Goal: Task Accomplishment & Management: Manage account settings

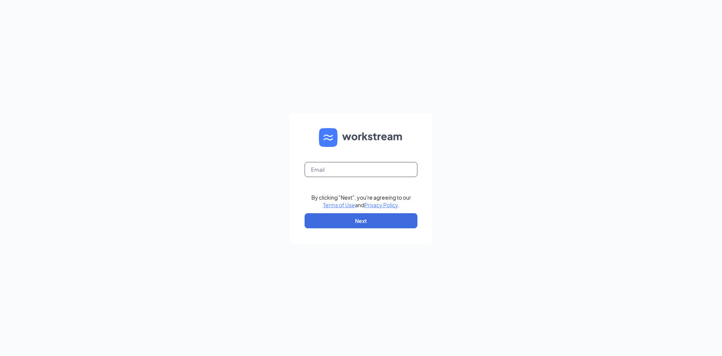
click at [373, 167] on input "text" at bounding box center [361, 169] width 113 height 15
type input "[EMAIL_ADDRESS][DOMAIN_NAME]"
click at [361, 226] on button "Next" at bounding box center [361, 220] width 113 height 15
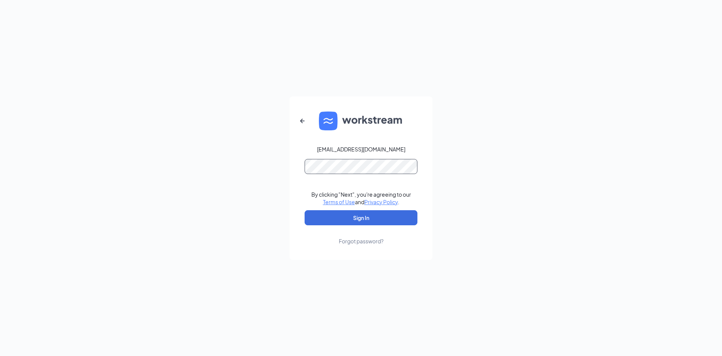
click at [305, 210] on button "Sign In" at bounding box center [361, 217] width 113 height 15
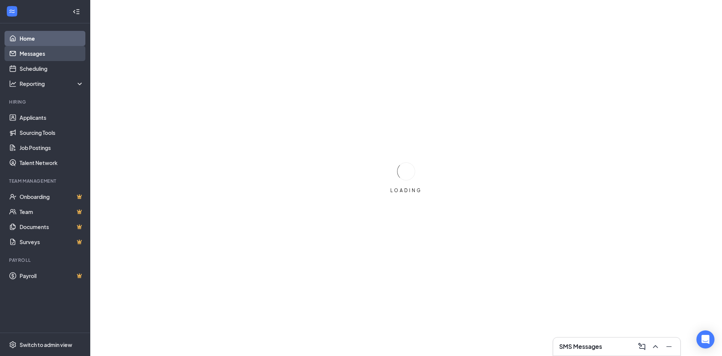
click at [49, 59] on link "Messages" at bounding box center [52, 53] width 64 height 15
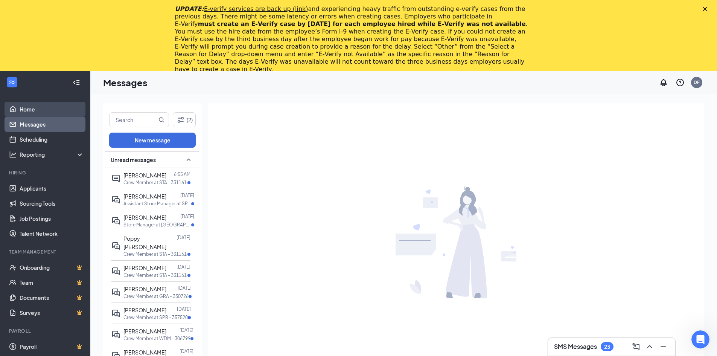
click at [49, 110] on link "Home" at bounding box center [52, 109] width 64 height 15
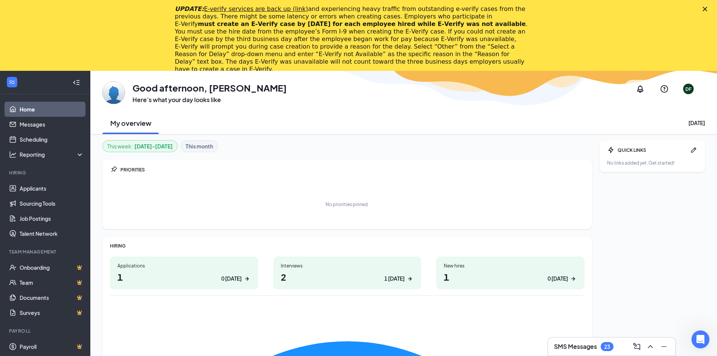
scroll to position [38, 0]
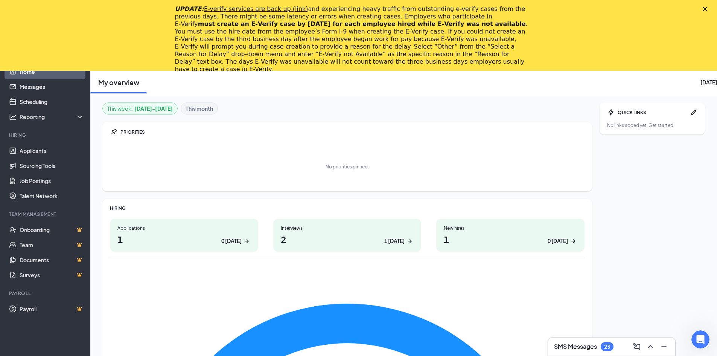
click at [154, 237] on h1 "1 0 today" at bounding box center [183, 239] width 133 height 13
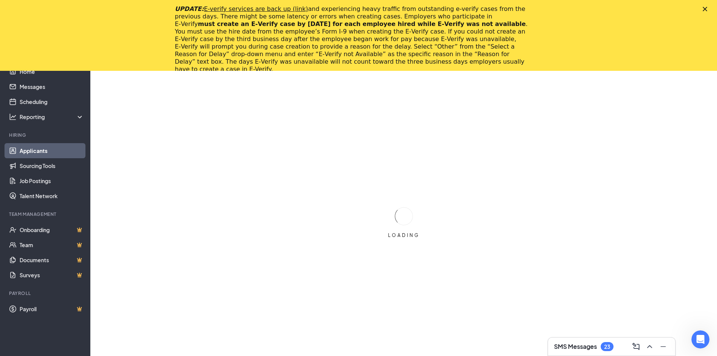
scroll to position [61, 0]
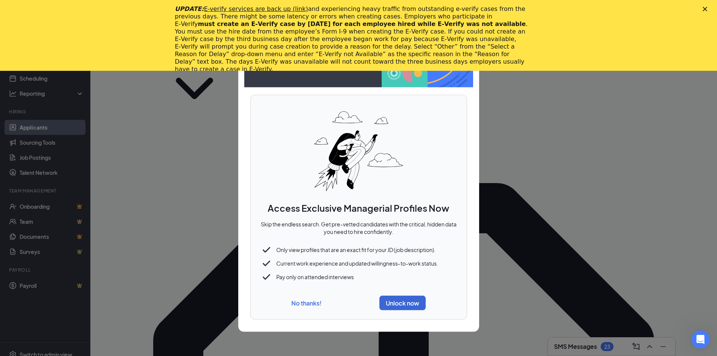
click at [310, 301] on button "No thanks!" at bounding box center [306, 303] width 30 height 8
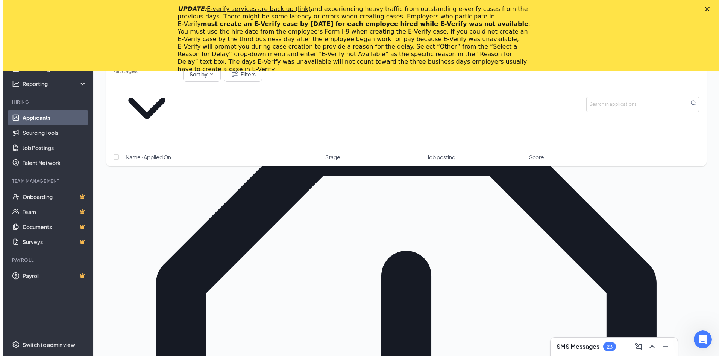
scroll to position [174, 0]
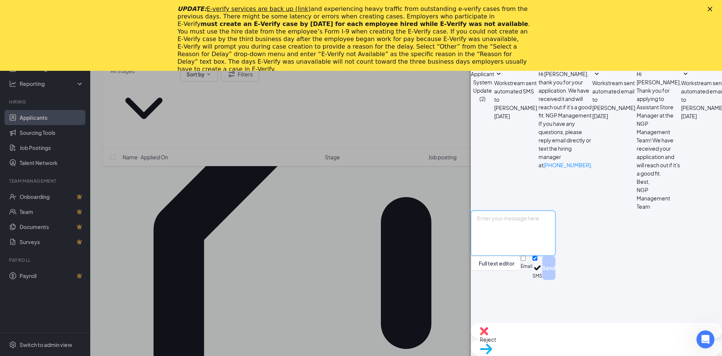
click at [556, 255] on textarea at bounding box center [513, 232] width 85 height 45
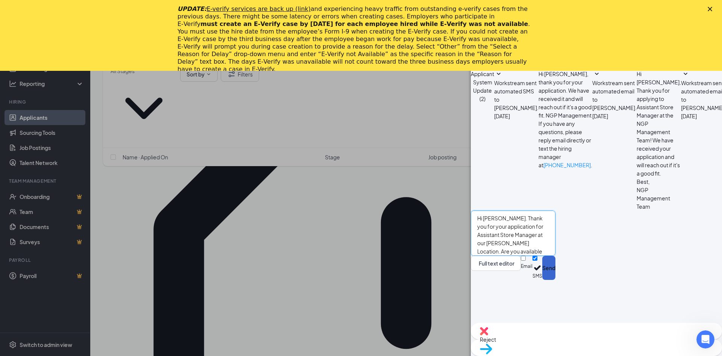
type textarea "Hi [PERSON_NAME]. Thank you for your application for Assistant Store Manager at…"
click at [556, 280] on button "Send" at bounding box center [549, 267] width 13 height 24
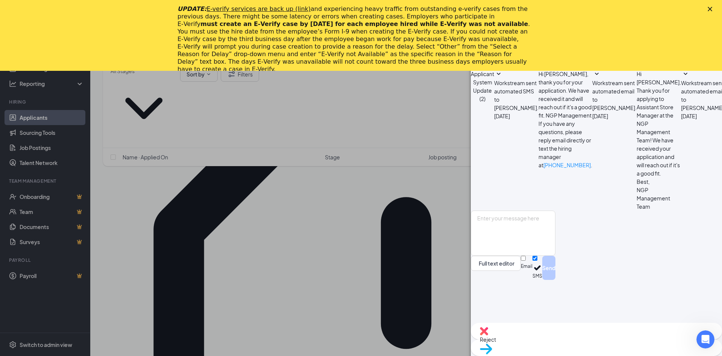
scroll to position [54, 0]
click at [714, 12] on div "UPDATE: E-verify services are back up (link) and experiencing heavy traffic fro…" at bounding box center [361, 39] width 722 height 72
click at [712, 10] on polygon "Close" at bounding box center [710, 9] width 5 height 5
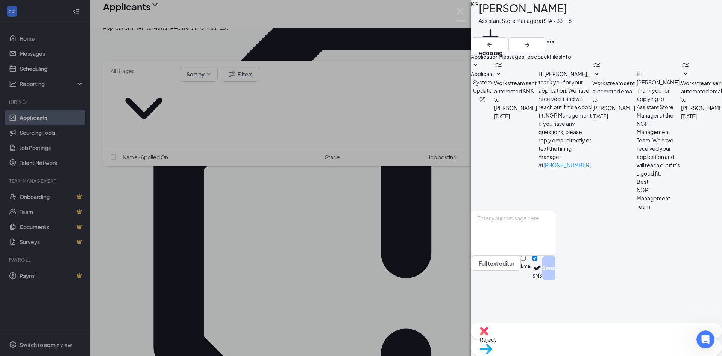
click at [499, 60] on span "Application" at bounding box center [485, 56] width 28 height 7
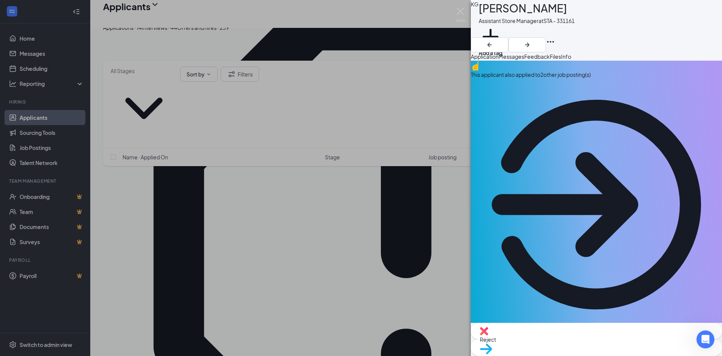
click at [525, 60] on span "Messages" at bounding box center [512, 56] width 26 height 7
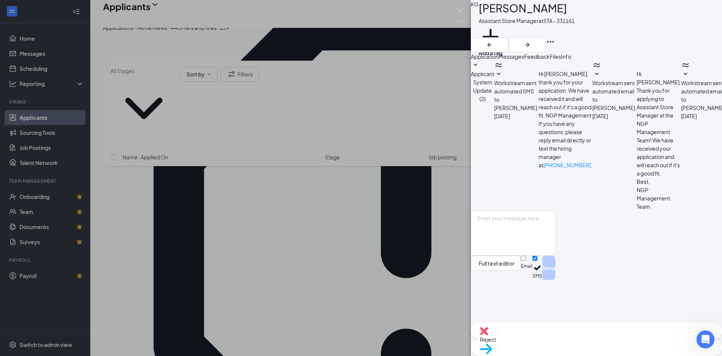
scroll to position [95, 0]
click at [550, 255] on textarea at bounding box center [513, 232] width 85 height 45
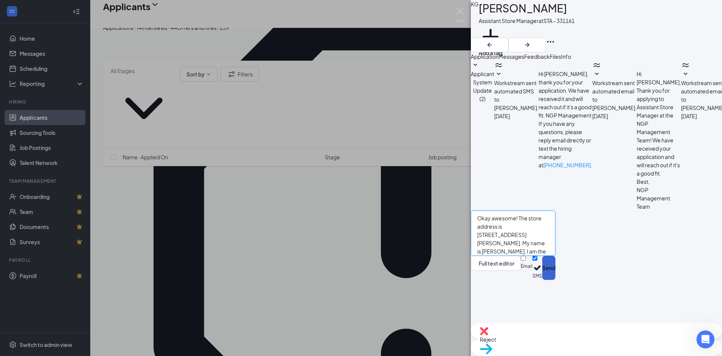
type textarea "Okay awesome! The store address is [STREET_ADDRESS][PERSON_NAME]. My name is [P…"
click at [556, 280] on button "Send" at bounding box center [549, 267] width 13 height 24
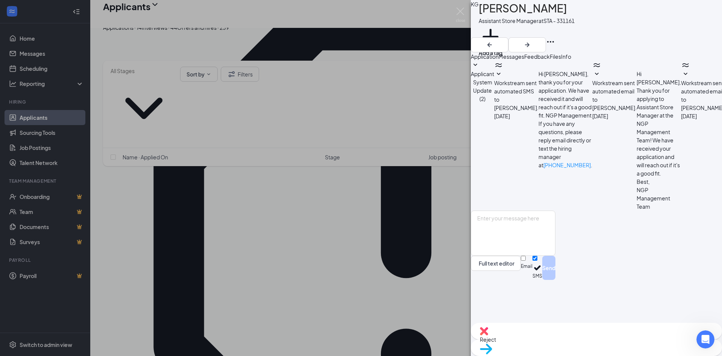
scroll to position [168, 0]
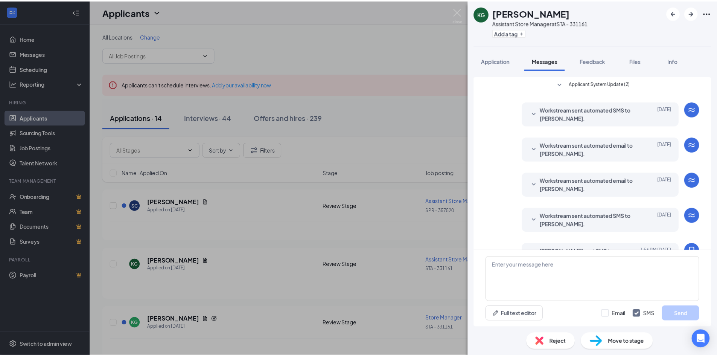
scroll to position [208, 0]
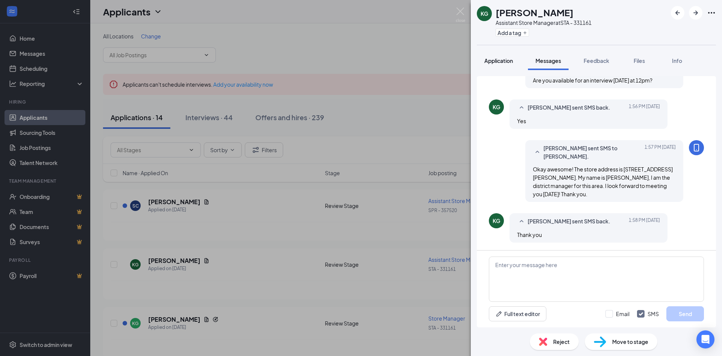
click at [497, 61] on span "Application" at bounding box center [499, 60] width 29 height 7
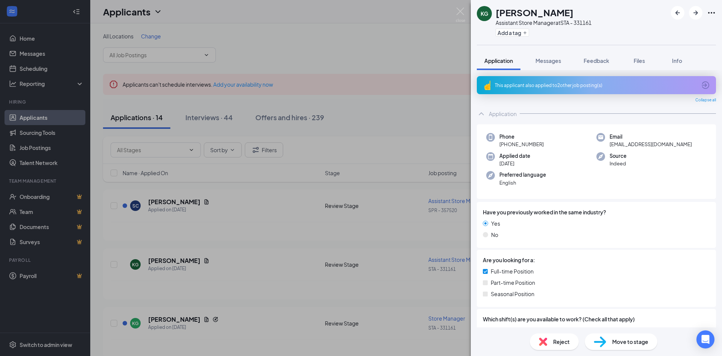
click at [284, 242] on div "KG [PERSON_NAME] Assistant Store Manager at STA - 331161 Add a tag Application …" at bounding box center [361, 178] width 722 height 356
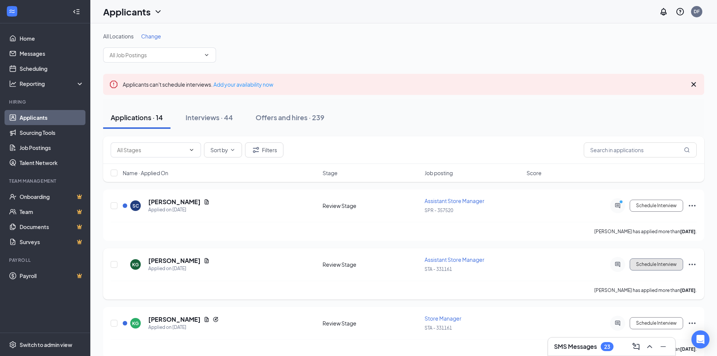
click at [679, 266] on button "Schedule Interview" at bounding box center [656, 264] width 53 height 12
type input "Onsite Interview (next stage)"
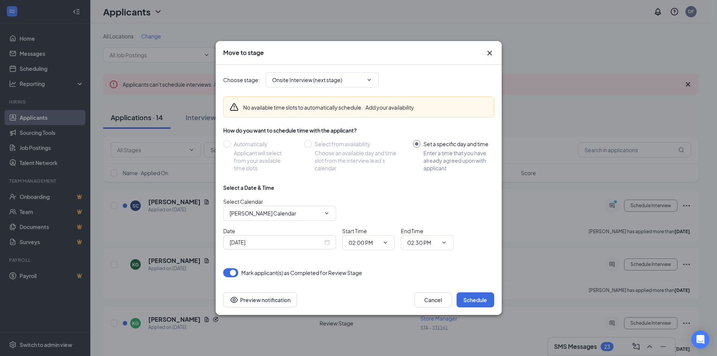
scroll to position [38, 0]
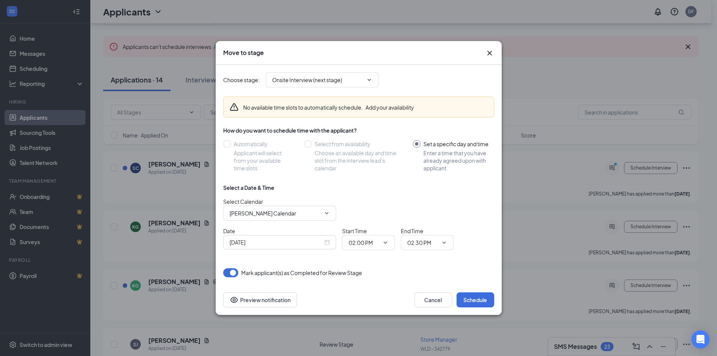
click at [327, 239] on div "[DATE]" at bounding box center [280, 242] width 100 height 8
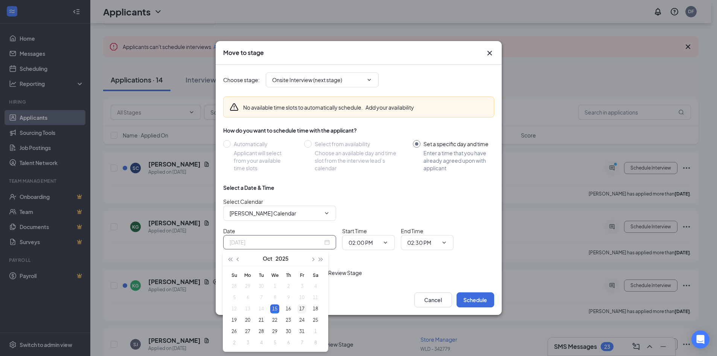
type input "[DATE]"
click at [303, 307] on div "17" at bounding box center [301, 308] width 9 height 9
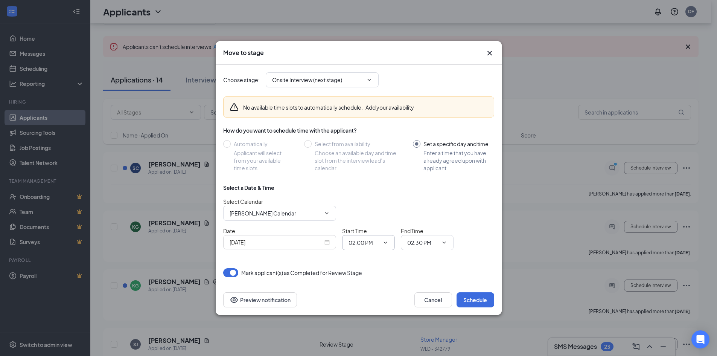
click at [380, 244] on span "02:00 PM" at bounding box center [368, 242] width 53 height 15
click at [371, 242] on input "02:00 PM" at bounding box center [363, 242] width 31 height 8
drag, startPoint x: 373, startPoint y: 170, endPoint x: 381, endPoint y: 186, distance: 17.2
click at [373, 170] on div "12:00 PM" at bounding box center [365, 173] width 22 height 8
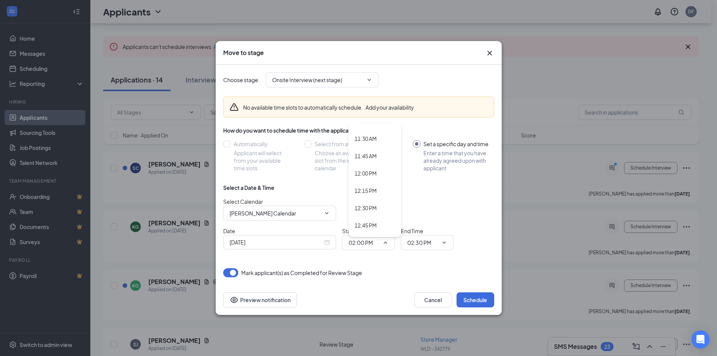
type input "12:00 PM"
click at [427, 243] on input "02:30 PM" at bounding box center [422, 242] width 31 height 8
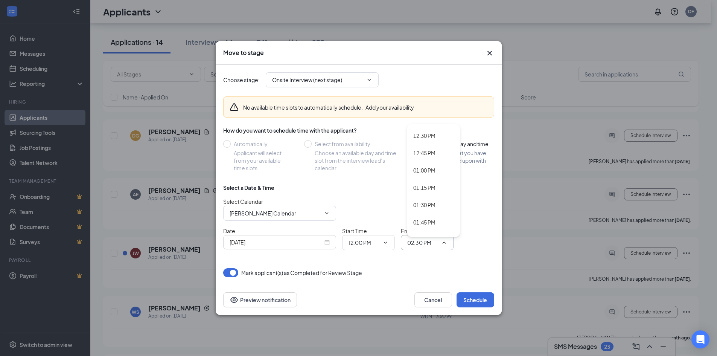
scroll to position [844, 0]
click at [435, 157] on div "12:30 PM" at bounding box center [424, 154] width 22 height 8
type input "12:30 PM"
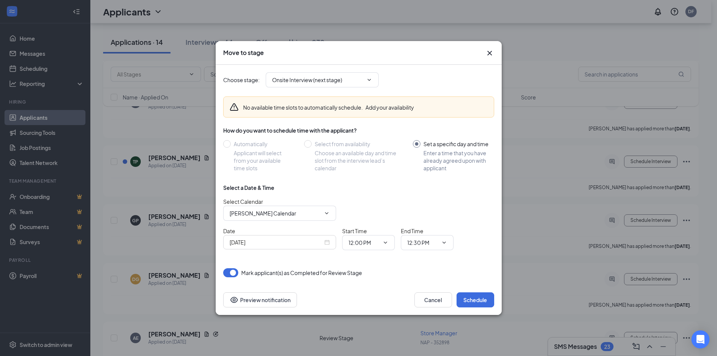
scroll to position [272, 0]
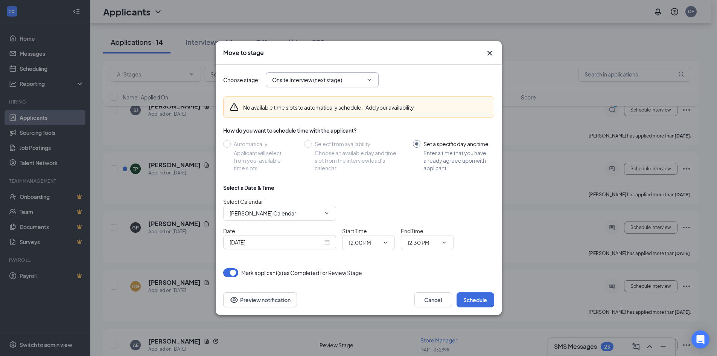
click at [350, 79] on input "Onsite Interview (next stage)" at bounding box center [317, 80] width 91 height 8
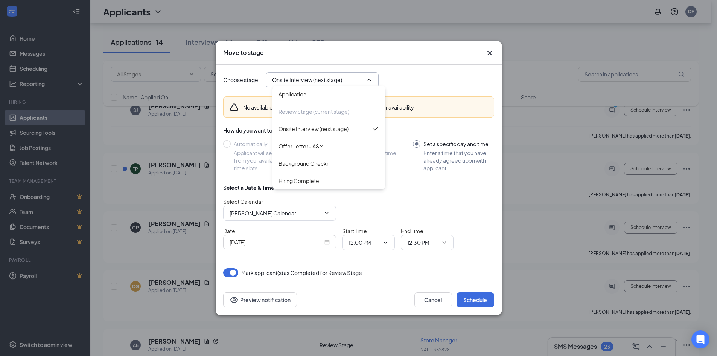
click at [344, 84] on input "Onsite Interview (next stage)" at bounding box center [317, 80] width 91 height 8
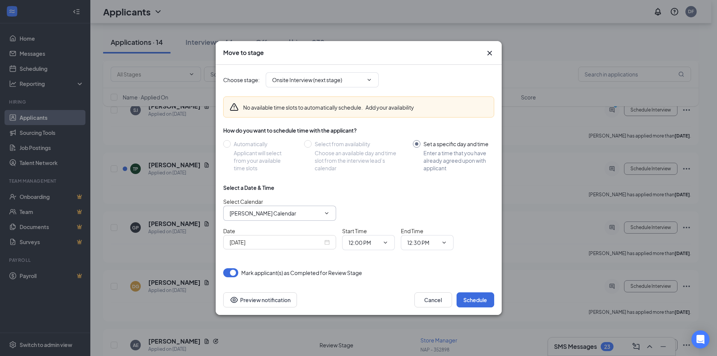
click at [324, 215] on icon "ChevronDown" at bounding box center [327, 213] width 6 height 6
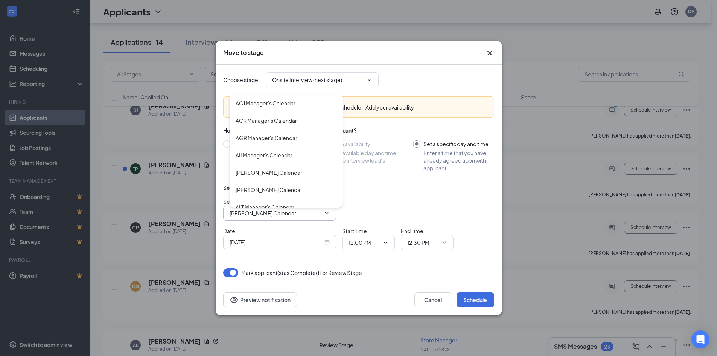
click at [404, 205] on div "Select Calendar [PERSON_NAME] Calendar ACJ Manager's Calendar ACR Manager's Cal…" at bounding box center [358, 208] width 271 height 23
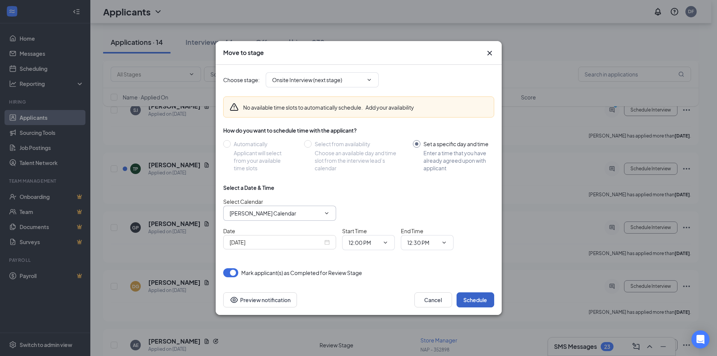
click at [470, 301] on button "Schedule" at bounding box center [475, 299] width 38 height 15
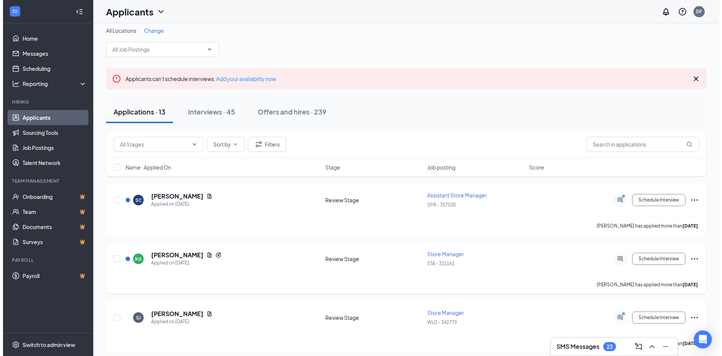
scroll to position [0, 0]
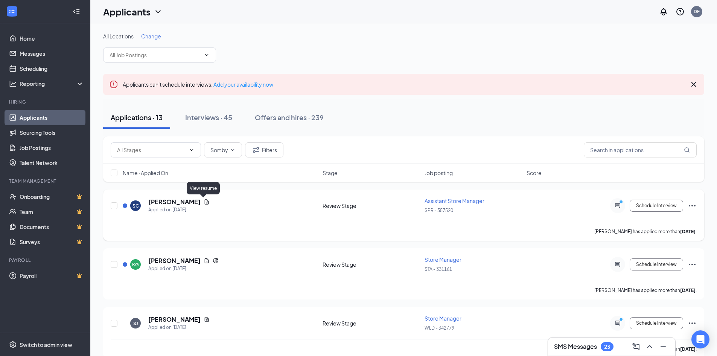
click at [204, 199] on icon "Document" at bounding box center [207, 202] width 6 height 6
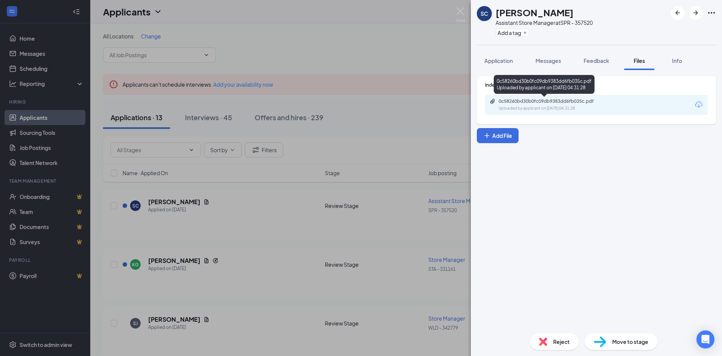
click at [564, 108] on div "Uploaded by applicant on [DATE] 04:31:28" at bounding box center [555, 108] width 113 height 6
drag, startPoint x: 314, startPoint y: 154, endPoint x: 339, endPoint y: 163, distance: 26.9
click at [314, 154] on div "SC [PERSON_NAME] Assistant Store Manager at SPR - 357520 Add a tag Application …" at bounding box center [361, 178] width 722 height 356
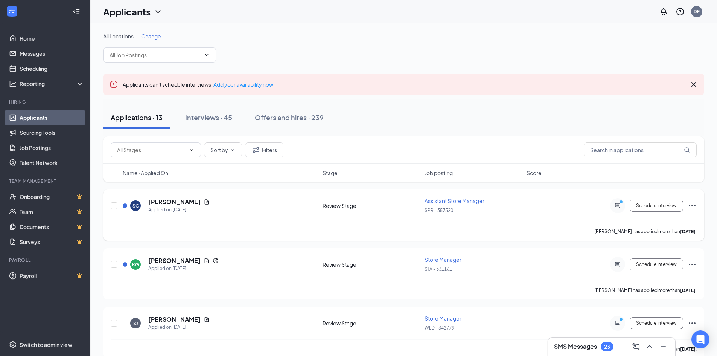
click at [696, 207] on icon "Ellipses" at bounding box center [691, 205] width 9 height 9
click at [617, 205] on icon "ActiveChat" at bounding box center [617, 205] width 5 height 5
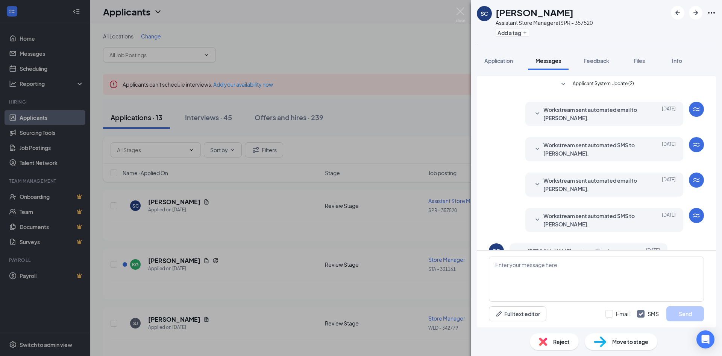
scroll to position [154, 0]
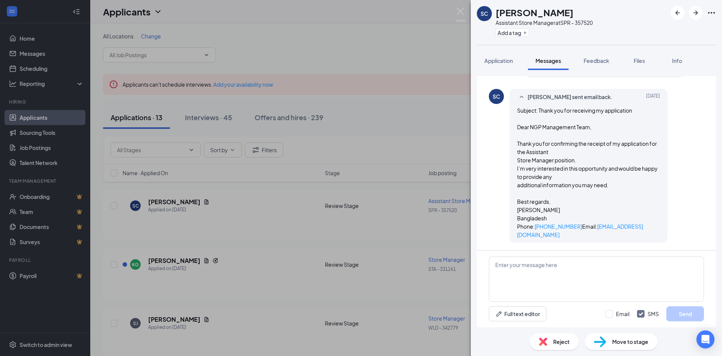
click at [370, 219] on div "SC [PERSON_NAME] Assistant Store Manager at SPR - 357520 Add a tag Application …" at bounding box center [361, 178] width 722 height 356
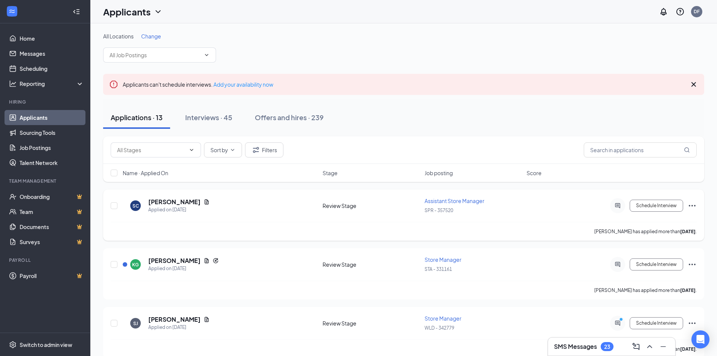
click at [692, 207] on icon "Ellipses" at bounding box center [691, 205] width 9 height 9
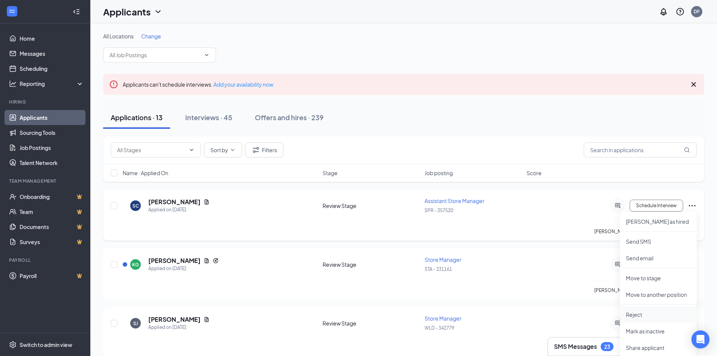
click at [654, 314] on p "Reject" at bounding box center [658, 314] width 65 height 8
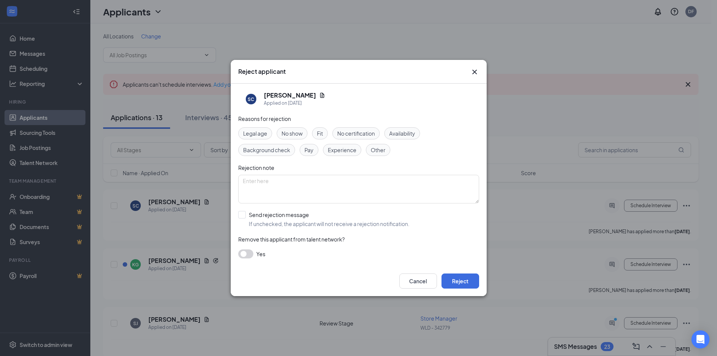
click at [331, 151] on span "Experience" at bounding box center [342, 150] width 29 height 8
click at [376, 148] on span "Other" at bounding box center [378, 150] width 15 height 8
click at [383, 154] on div "Other" at bounding box center [378, 150] width 24 height 12
click at [294, 215] on input "Send rejection message If unchecked, the applicant will not receive a rejection…" at bounding box center [323, 219] width 171 height 17
checkbox input "true"
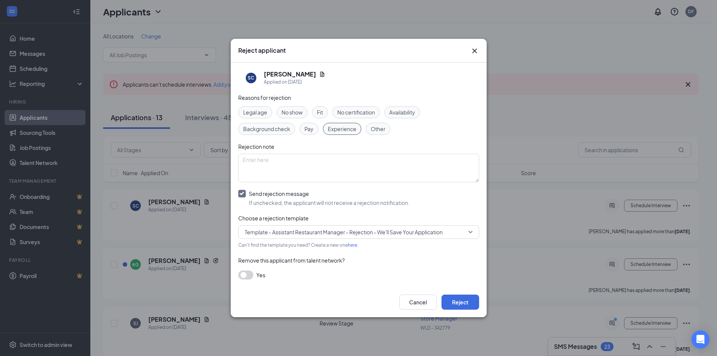
click at [320, 231] on span "Template - Assistant Restaurant Manager - Rejection - We'll Save Your Applicati…" at bounding box center [344, 231] width 198 height 11
click at [438, 203] on div "Send rejection message If unchecked, the applicant will not receive a rejection…" at bounding box center [358, 198] width 241 height 17
click at [466, 300] on button "Reject" at bounding box center [460, 301] width 38 height 15
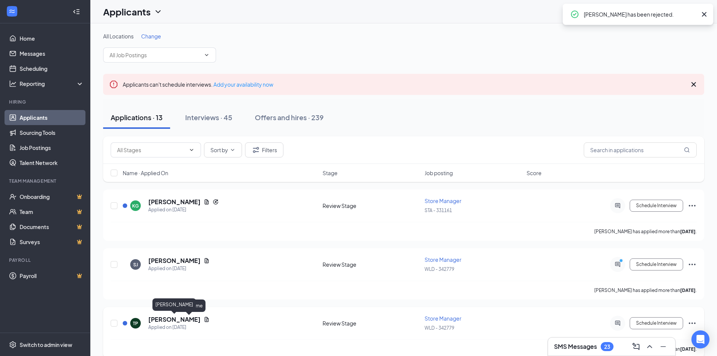
click at [193, 320] on h5 "[PERSON_NAME]" at bounding box center [174, 319] width 52 height 8
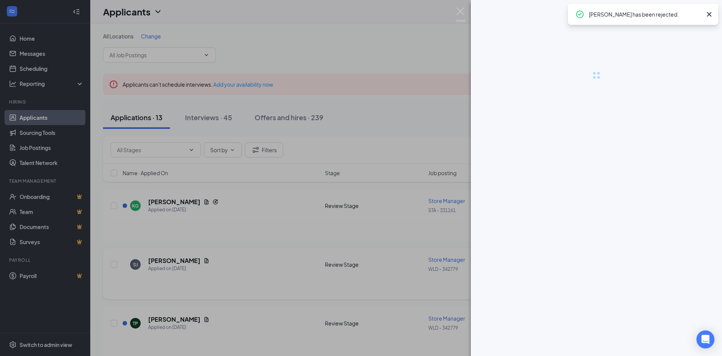
click at [301, 265] on div at bounding box center [361, 178] width 722 height 356
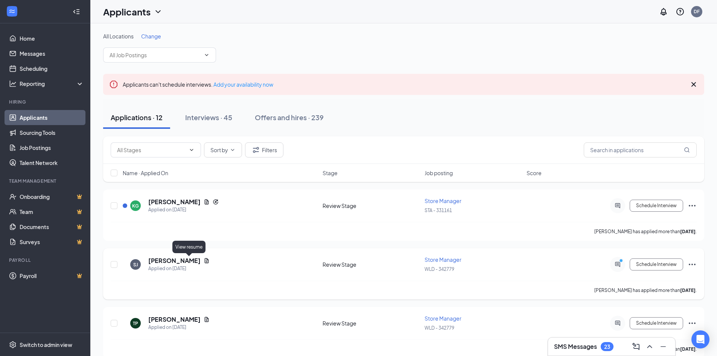
click at [204, 261] on icon "Document" at bounding box center [207, 260] width 6 height 6
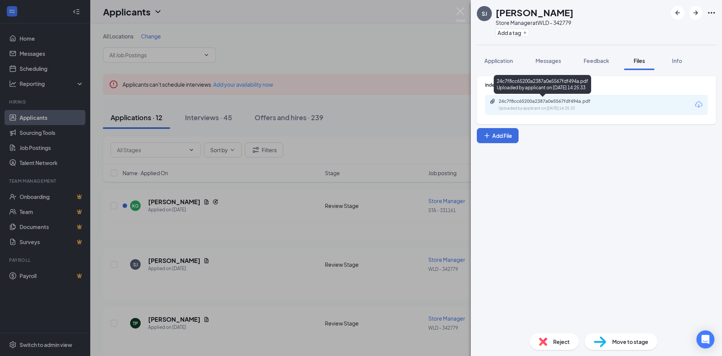
click at [536, 111] on div "Uploaded by applicant on [DATE] 14:25:33" at bounding box center [555, 108] width 113 height 6
click at [321, 216] on div "[PERSON_NAME] Store Manager at WLD - 342779 Add a tag Application Messages Feed…" at bounding box center [361, 178] width 722 height 356
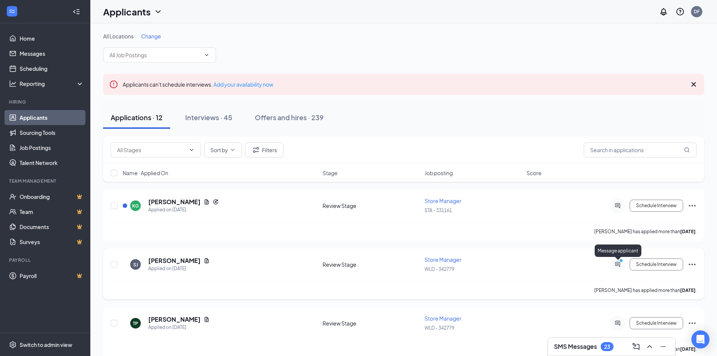
click at [613, 267] on icon "ActiveChat" at bounding box center [617, 264] width 9 height 6
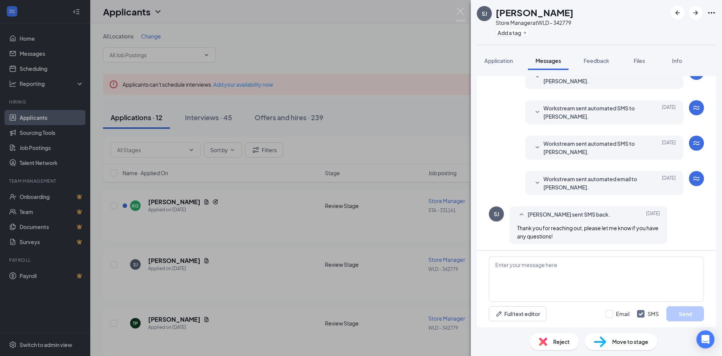
scroll to position [38, 0]
click at [563, 189] on span "Workstream sent automated email to [PERSON_NAME]." at bounding box center [593, 181] width 99 height 17
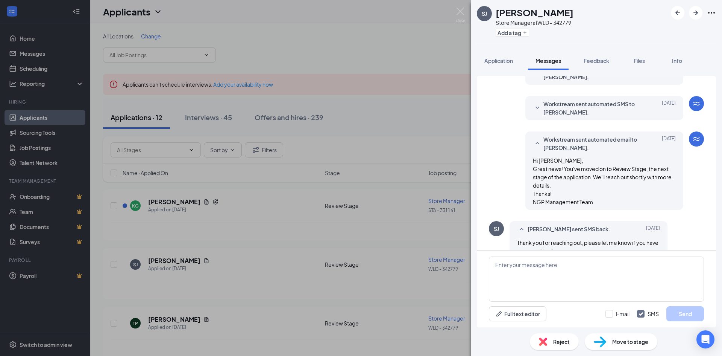
scroll to position [93, 0]
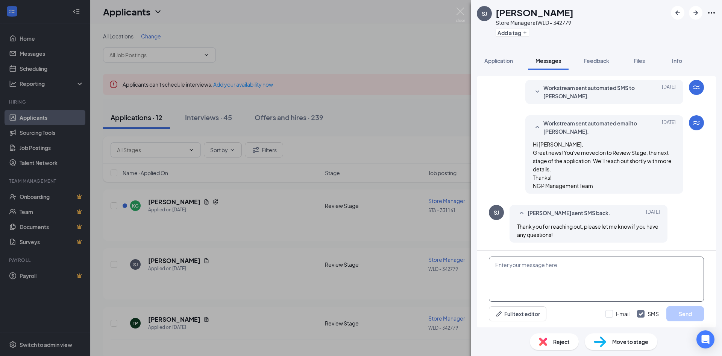
click at [558, 270] on textarea at bounding box center [596, 278] width 215 height 45
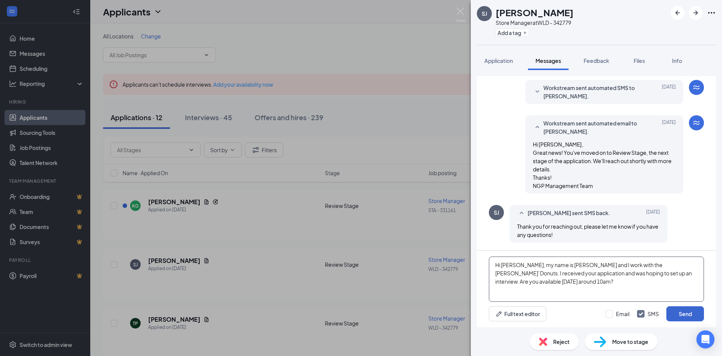
type textarea "Hi [PERSON_NAME], my name is [PERSON_NAME] and I work with the [PERSON_NAME]' D…"
click at [680, 313] on button "Send" at bounding box center [686, 313] width 38 height 15
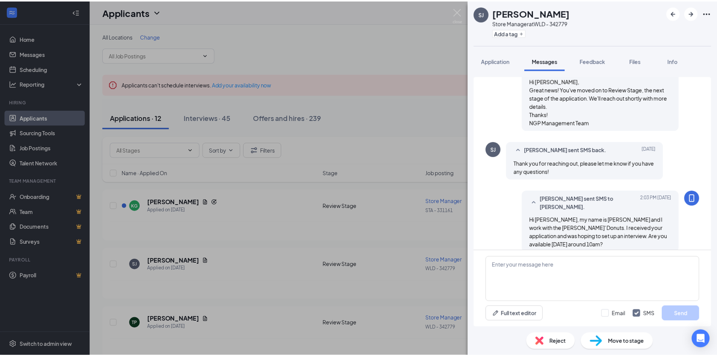
scroll to position [166, 0]
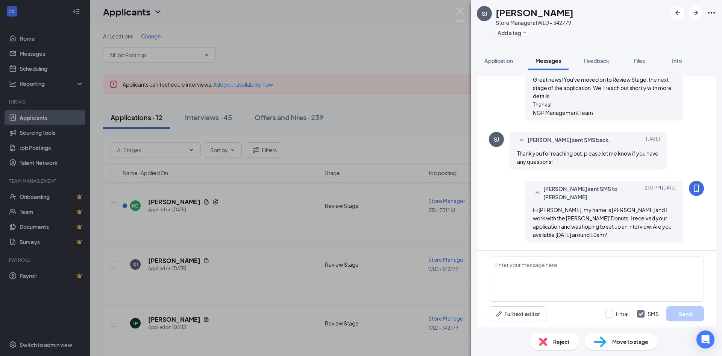
click at [209, 318] on div "[PERSON_NAME] Store Manager at WLD - 342779 Add a tag Application Messages Feed…" at bounding box center [361, 178] width 722 height 356
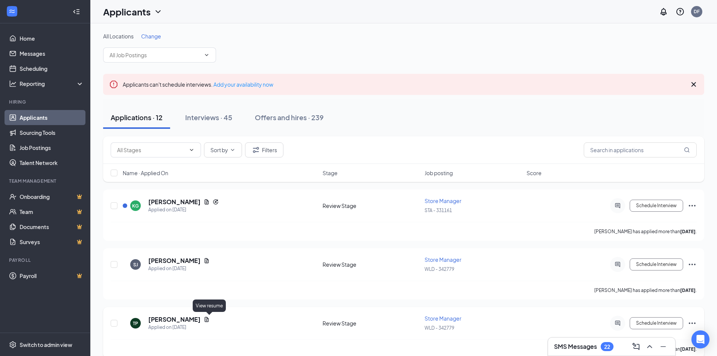
click at [209, 318] on icon "Document" at bounding box center [207, 319] width 6 height 6
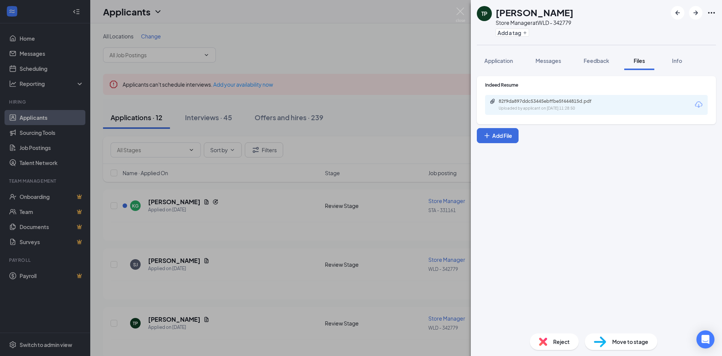
click at [580, 104] on div "82f9da897ddc53445ebffbe5f444815d.pdf" at bounding box center [551, 101] width 105 height 6
click at [244, 222] on div "TP [PERSON_NAME] Store Manager at WLD - 342779 Add a tag Application Messages F…" at bounding box center [361, 178] width 722 height 356
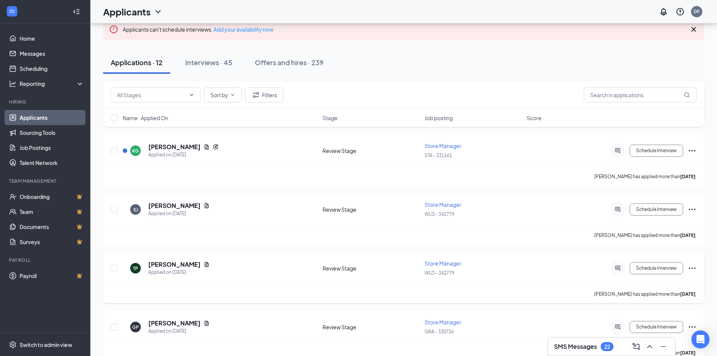
scroll to position [75, 0]
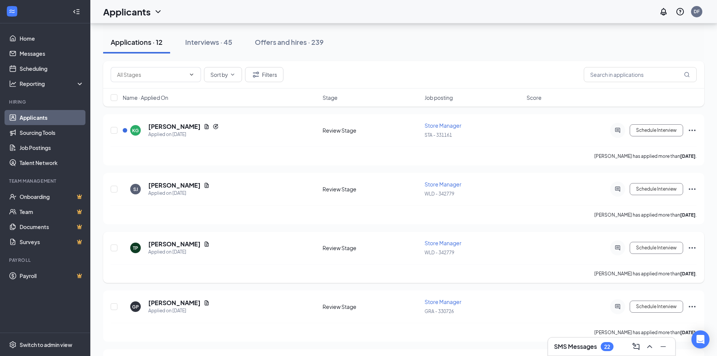
click at [690, 249] on icon "Ellipses" at bounding box center [691, 247] width 9 height 9
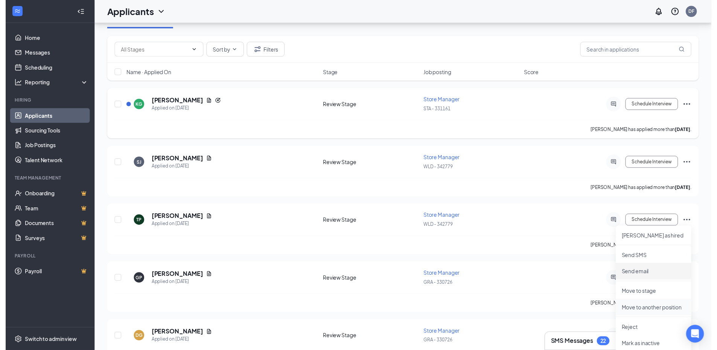
scroll to position [113, 0]
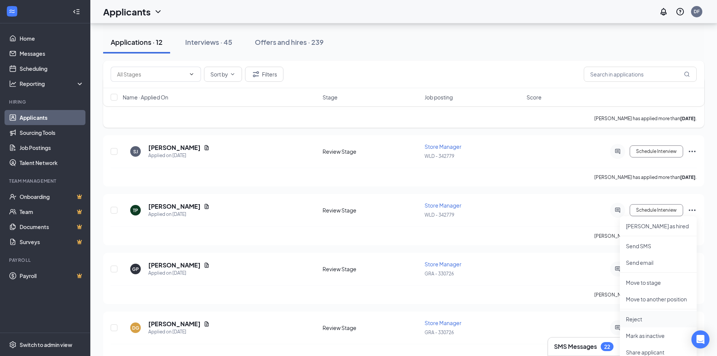
click at [647, 315] on p "Reject" at bounding box center [658, 319] width 65 height 8
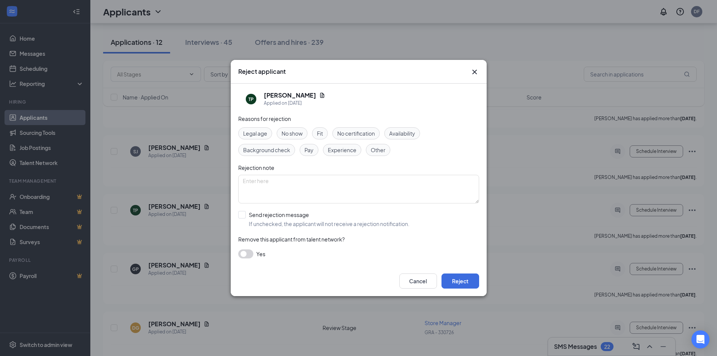
click at [349, 152] on span "Experience" at bounding box center [342, 150] width 29 height 8
click at [266, 213] on input "Send rejection message If unchecked, the applicant will not receive a rejection…" at bounding box center [323, 219] width 171 height 17
checkbox input "true"
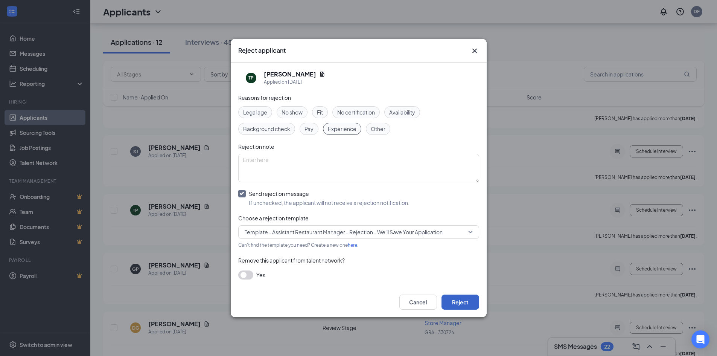
click at [455, 301] on button "Reject" at bounding box center [460, 301] width 38 height 15
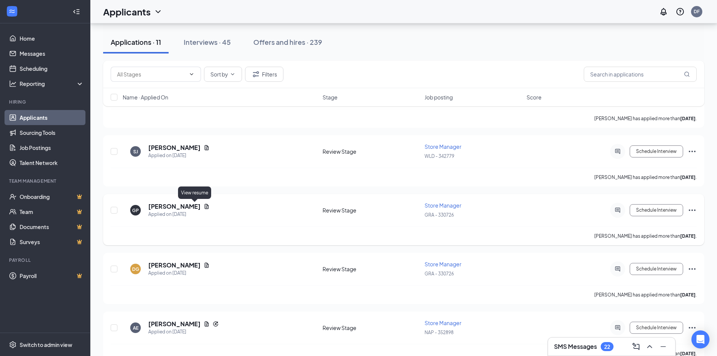
click at [204, 208] on icon "Document" at bounding box center [207, 206] width 6 height 6
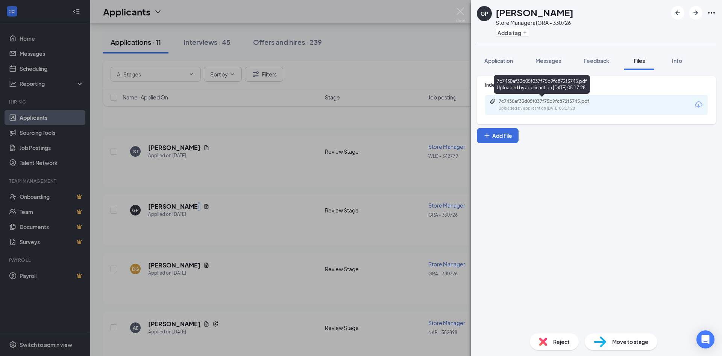
click at [541, 102] on div "7c7430af33d05f037f75b9fc872f3745.pdf" at bounding box center [551, 101] width 105 height 6
click at [293, 175] on div "GP [PERSON_NAME] Store Manager at GRA - 330726 Add a tag Application Messages F…" at bounding box center [361, 178] width 722 height 356
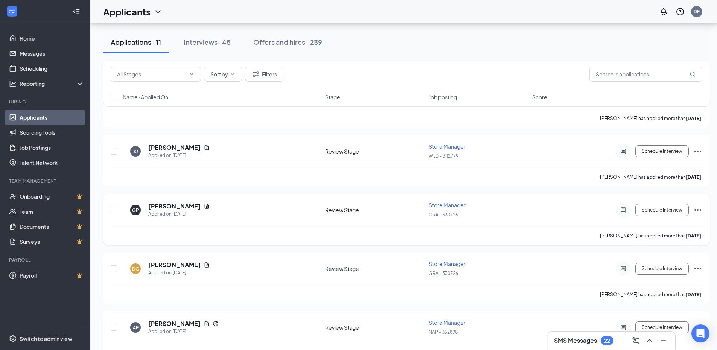
click at [696, 212] on icon "Ellipses" at bounding box center [697, 209] width 9 height 9
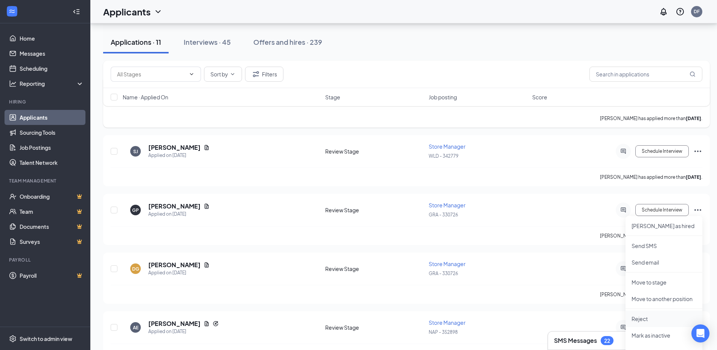
click at [653, 320] on p "Reject" at bounding box center [663, 319] width 65 height 8
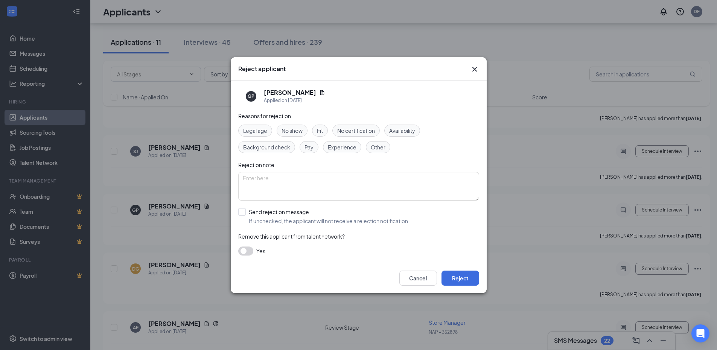
click at [344, 146] on span "Experience" at bounding box center [342, 147] width 29 height 8
click at [466, 278] on button "Reject" at bounding box center [460, 278] width 38 height 15
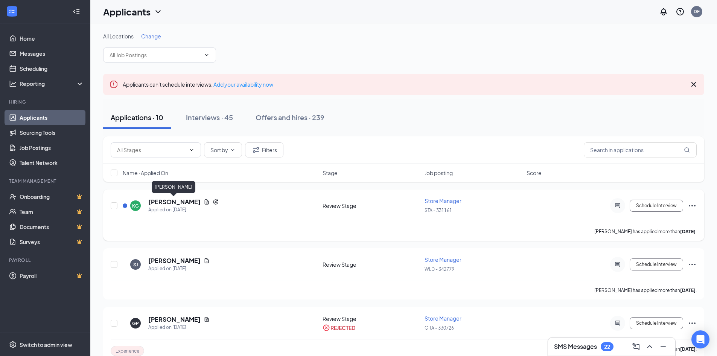
click at [183, 201] on h5 "[PERSON_NAME]" at bounding box center [174, 202] width 52 height 8
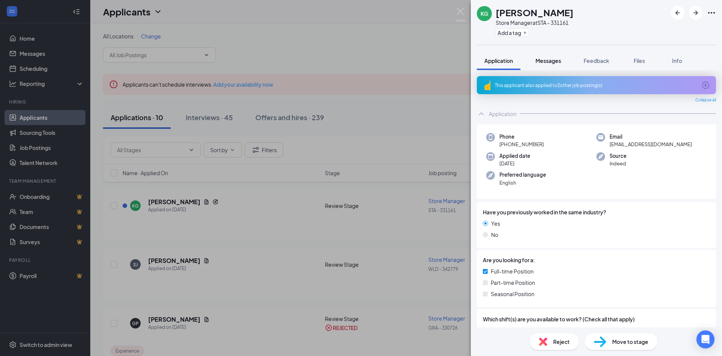
click at [549, 58] on span "Messages" at bounding box center [549, 60] width 26 height 7
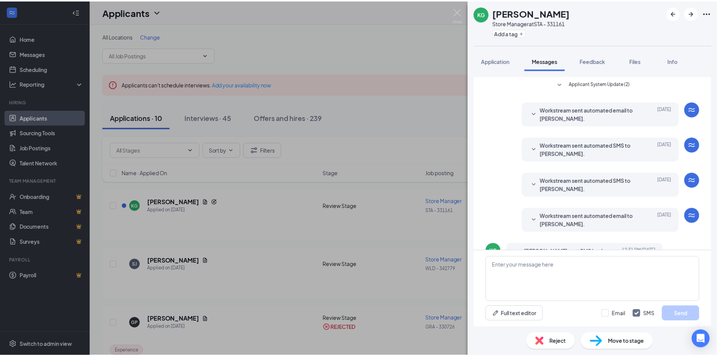
scroll to position [47, 0]
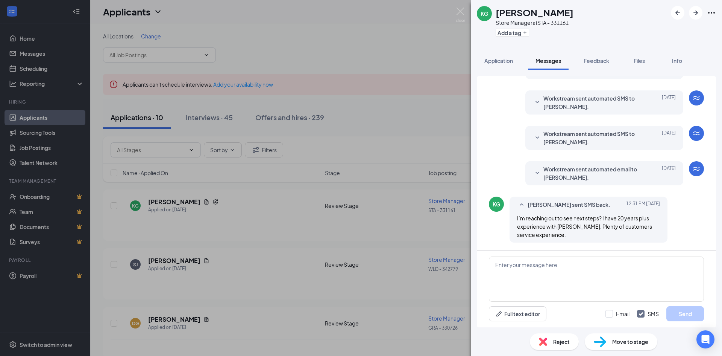
click at [354, 242] on div "KG [PERSON_NAME] Store Manager at STA - 331161 Add a tag Application Messages F…" at bounding box center [361, 178] width 722 height 356
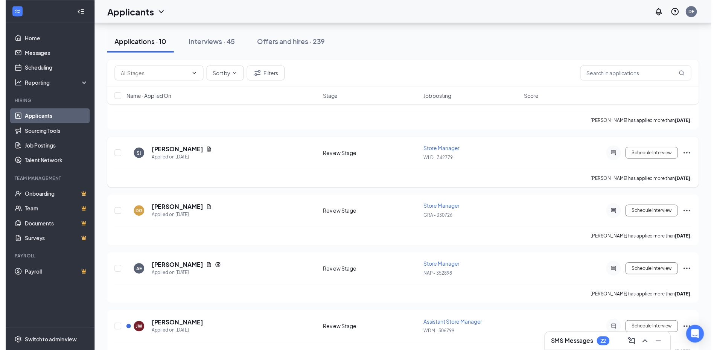
scroll to position [151, 0]
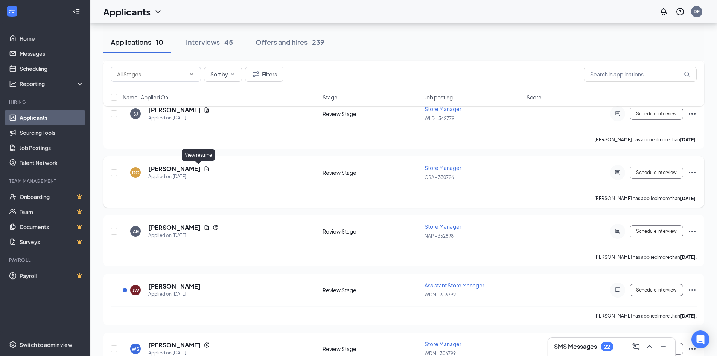
click at [204, 168] on icon "Document" at bounding box center [207, 169] width 6 height 6
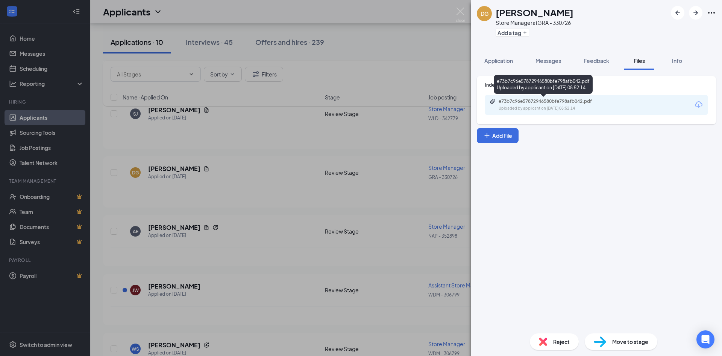
click at [562, 106] on div "Uploaded by applicant on [DATE] 08:52:14" at bounding box center [555, 108] width 113 height 6
drag, startPoint x: 673, startPoint y: 61, endPoint x: 592, endPoint y: 59, distance: 81.3
click at [673, 61] on div "Info" at bounding box center [677, 61] width 15 height 8
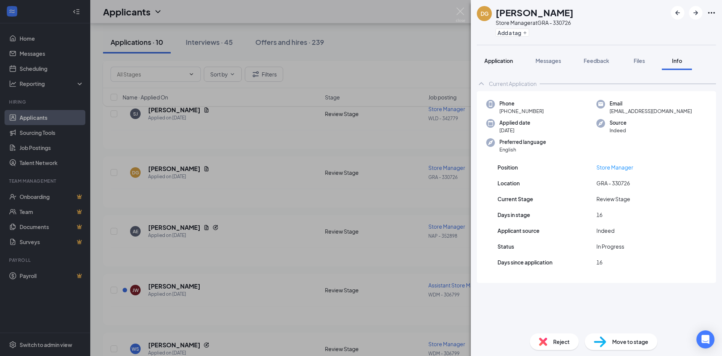
drag, startPoint x: 541, startPoint y: 62, endPoint x: 508, endPoint y: 58, distance: 33.0
click at [541, 64] on span "Messages" at bounding box center [549, 60] width 26 height 7
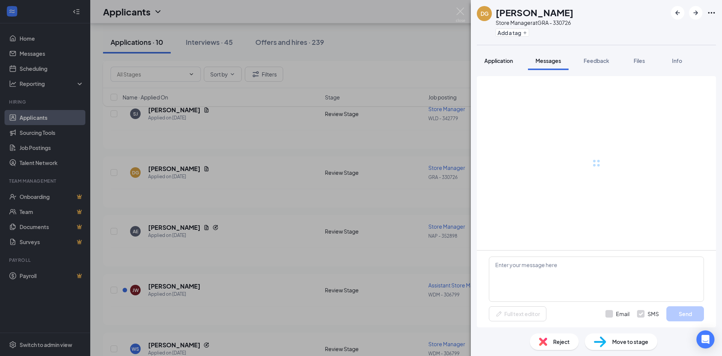
click at [508, 58] on span "Application" at bounding box center [499, 60] width 29 height 7
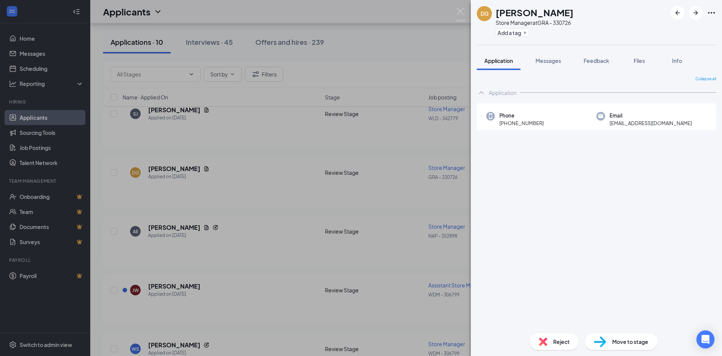
drag, startPoint x: 408, startPoint y: 205, endPoint x: 403, endPoint y: 211, distance: 7.8
click at [408, 205] on div "DG [PERSON_NAME] Store Manager at GRA - 330726 Add a tag Application Messages F…" at bounding box center [361, 178] width 722 height 356
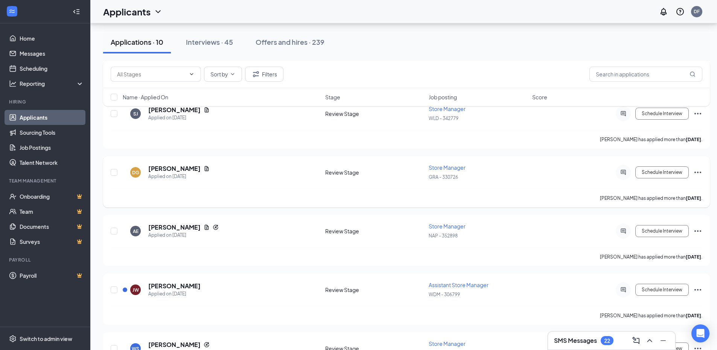
click at [696, 172] on icon "Ellipses" at bounding box center [697, 172] width 9 height 9
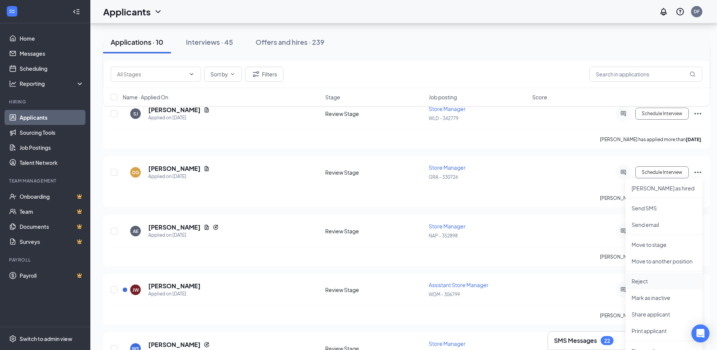
click at [654, 282] on p "Reject" at bounding box center [663, 281] width 65 height 8
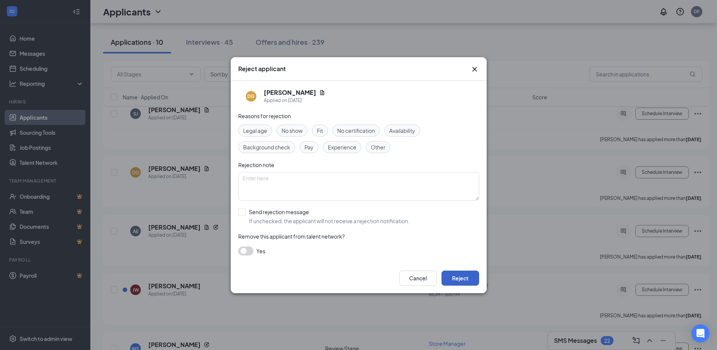
click at [462, 272] on button "Reject" at bounding box center [460, 278] width 38 height 15
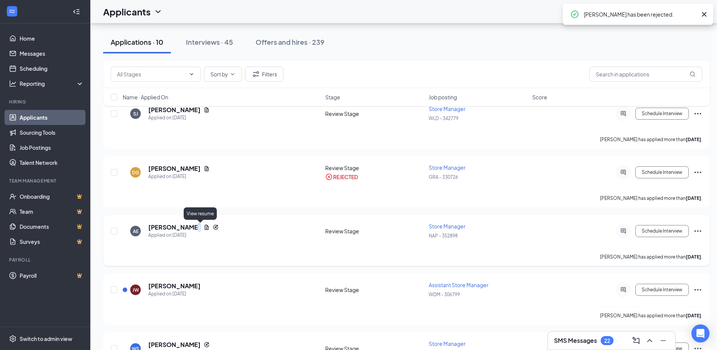
click at [202, 230] on div "[PERSON_NAME]" at bounding box center [183, 227] width 70 height 8
click at [204, 228] on icon "Document" at bounding box center [207, 227] width 6 height 6
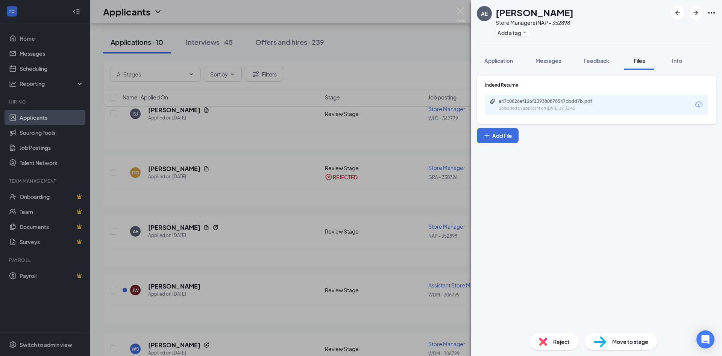
click at [559, 111] on div "Uploaded by applicant on [DATE] 19:31:45" at bounding box center [555, 108] width 113 height 6
click at [266, 213] on div "AE [PERSON_NAME] Store Manager at NAP - 352898 Add a tag Application Messages F…" at bounding box center [361, 178] width 722 height 356
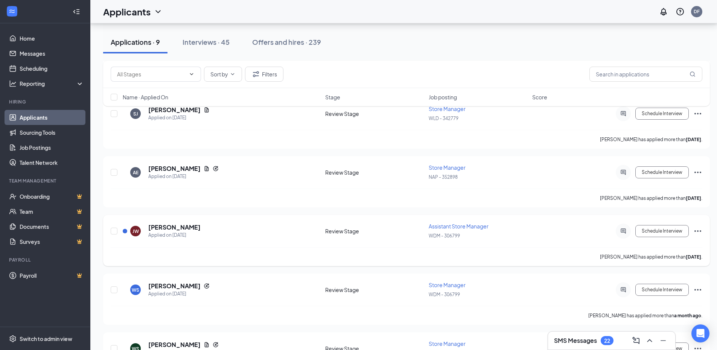
click at [701, 232] on icon "Ellipses" at bounding box center [697, 231] width 9 height 9
click at [651, 336] on p "Reject" at bounding box center [663, 340] width 65 height 8
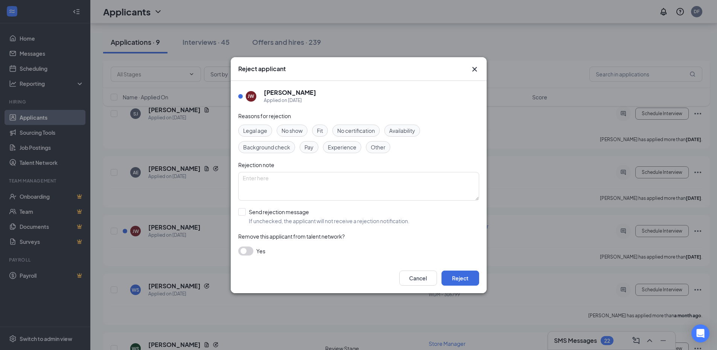
click at [477, 65] on icon "Cross" at bounding box center [474, 69] width 9 height 9
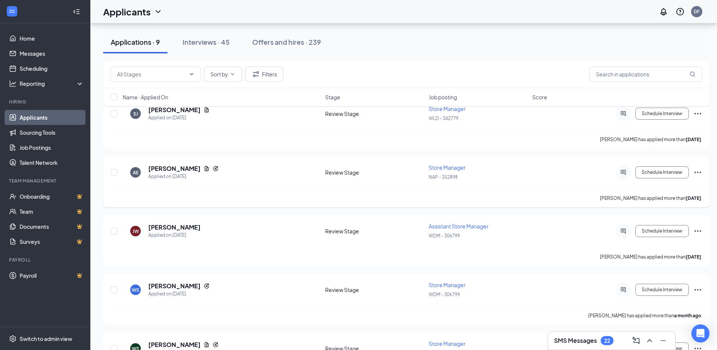
click at [699, 171] on icon "Ellipses" at bounding box center [697, 172] width 9 height 9
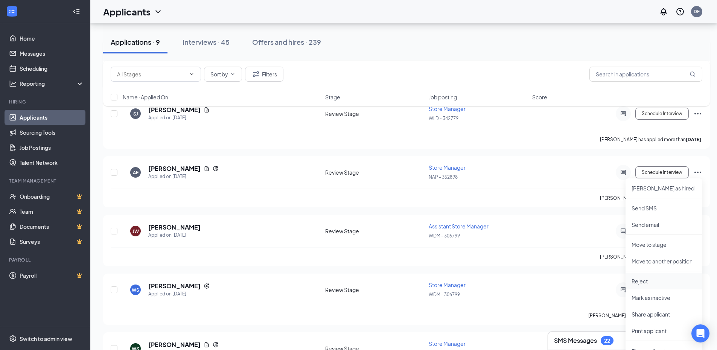
click at [656, 280] on p "Reject" at bounding box center [663, 281] width 65 height 8
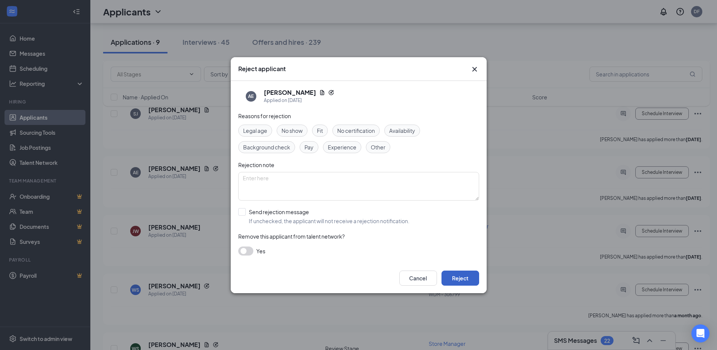
click at [462, 280] on button "Reject" at bounding box center [460, 278] width 38 height 15
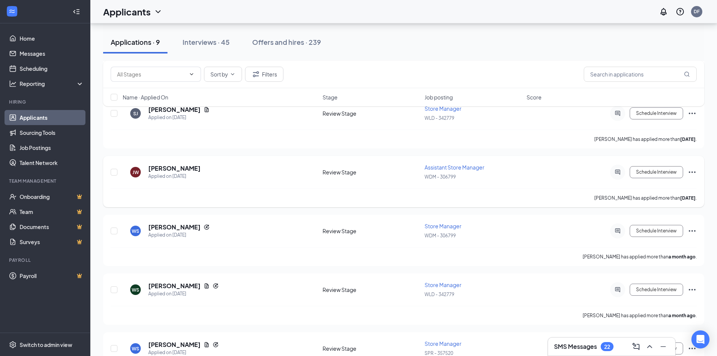
scroll to position [188, 0]
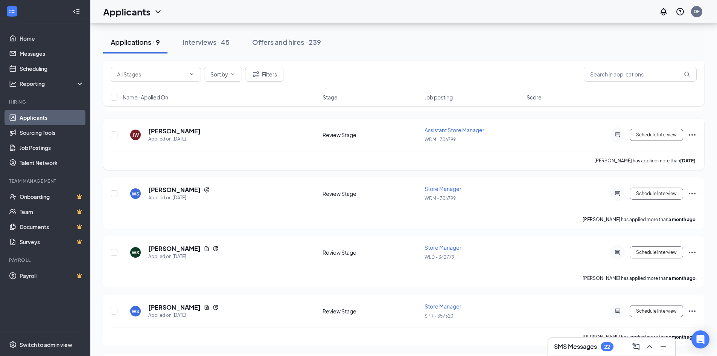
click at [693, 136] on icon "Ellipses" at bounding box center [691, 134] width 9 height 9
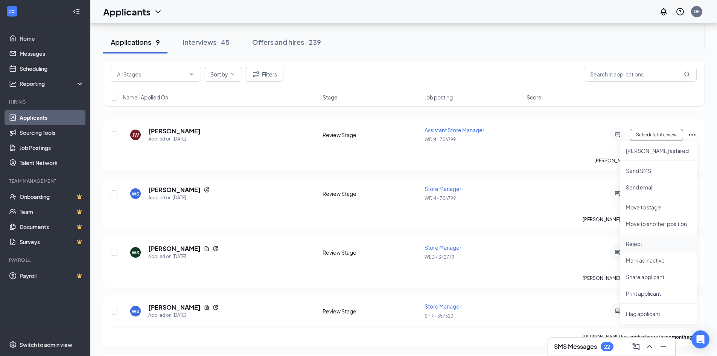
click at [643, 243] on p "Reject" at bounding box center [658, 244] width 65 height 8
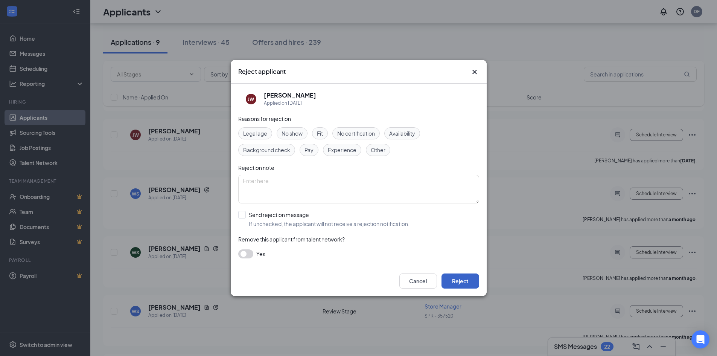
click at [477, 278] on button "Reject" at bounding box center [460, 280] width 38 height 15
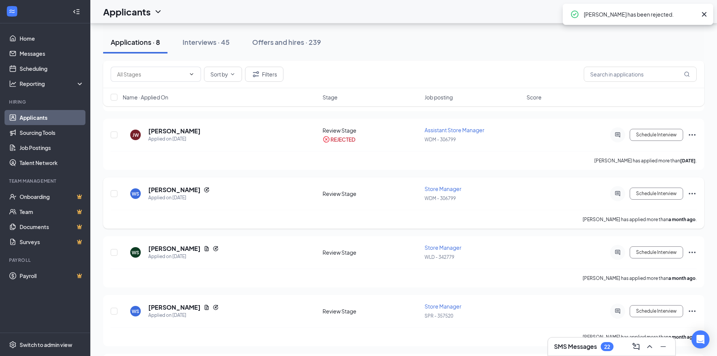
click at [692, 193] on icon "Ellipses" at bounding box center [692, 194] width 7 height 2
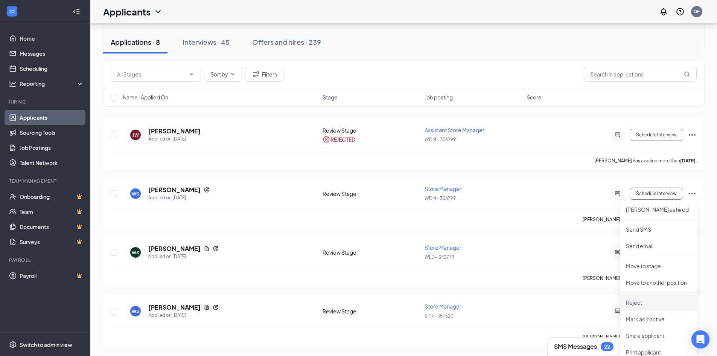
drag, startPoint x: 644, startPoint y: 300, endPoint x: 634, endPoint y: 292, distance: 12.1
click at [644, 300] on p "Reject" at bounding box center [658, 302] width 65 height 8
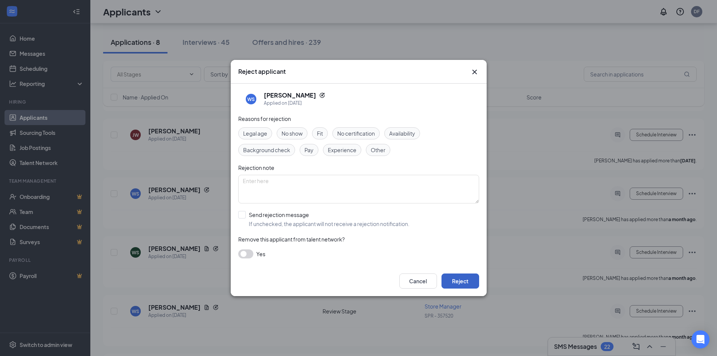
click at [462, 279] on button "Reject" at bounding box center [460, 280] width 38 height 15
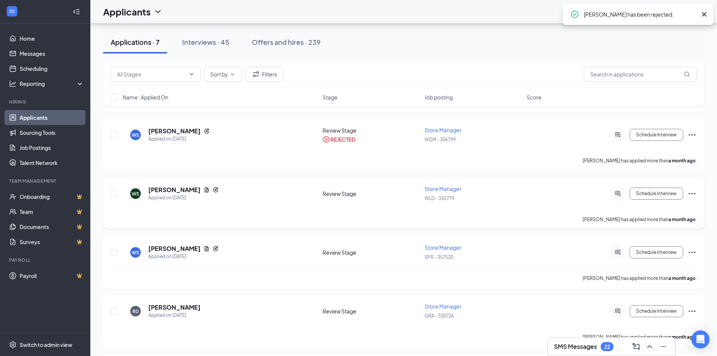
click at [693, 195] on icon "Ellipses" at bounding box center [691, 193] width 9 height 9
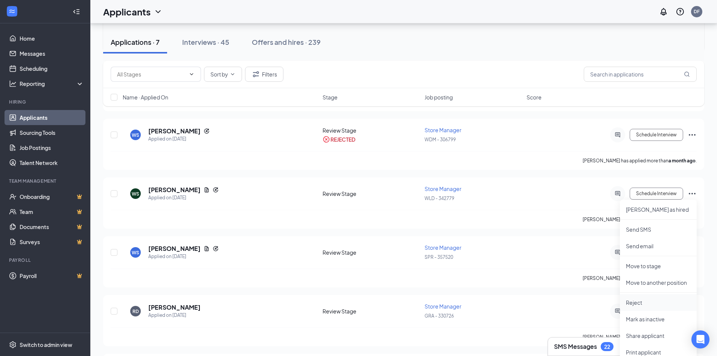
click at [643, 307] on li "Reject" at bounding box center [658, 302] width 77 height 17
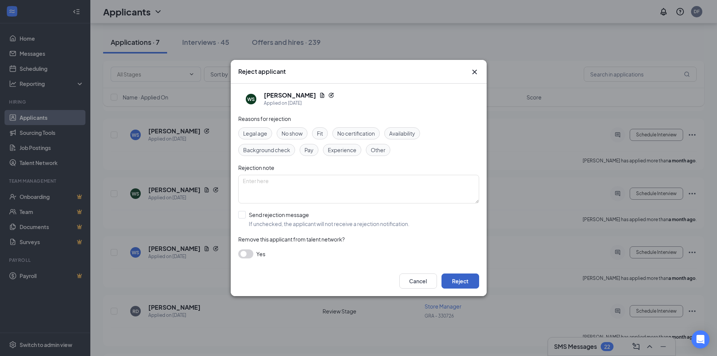
click at [464, 281] on button "Reject" at bounding box center [460, 280] width 38 height 15
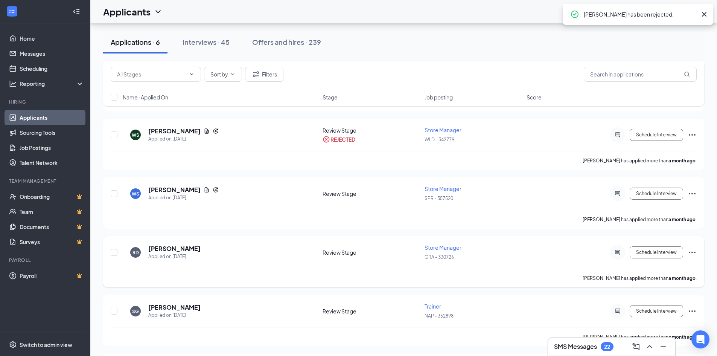
click at [693, 252] on icon "Ellipses" at bounding box center [691, 252] width 9 height 9
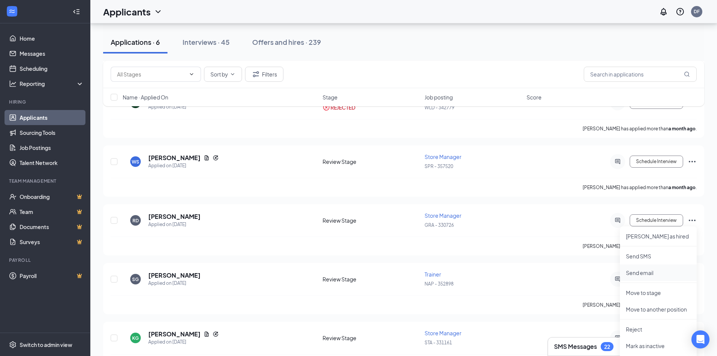
scroll to position [263, 0]
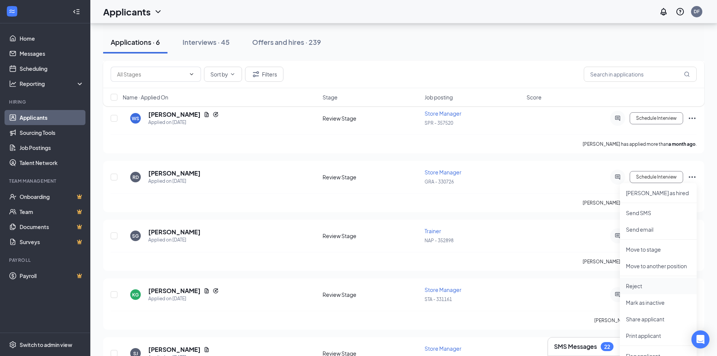
click at [642, 287] on p "Reject" at bounding box center [658, 286] width 65 height 8
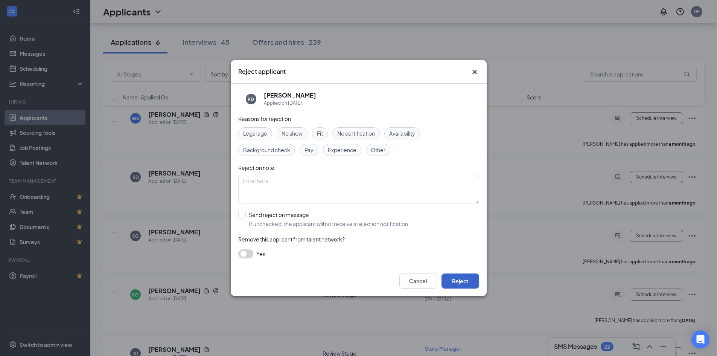
click at [468, 281] on button "Reject" at bounding box center [460, 280] width 38 height 15
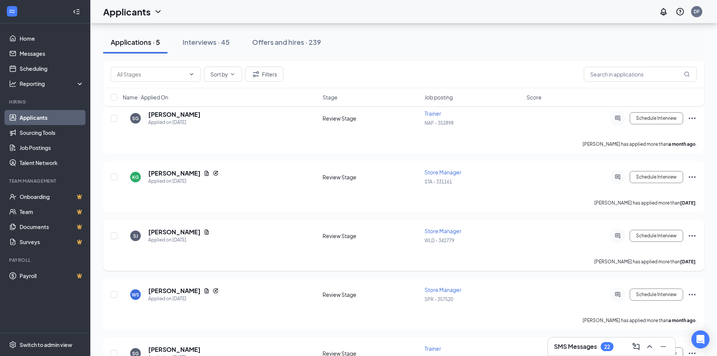
click at [691, 236] on icon "Ellipses" at bounding box center [691, 235] width 9 height 9
click at [504, 248] on div "[PERSON_NAME] Applied on [DATE] Review Stage Store Manager WLD - 342779 Schedul…" at bounding box center [404, 239] width 586 height 25
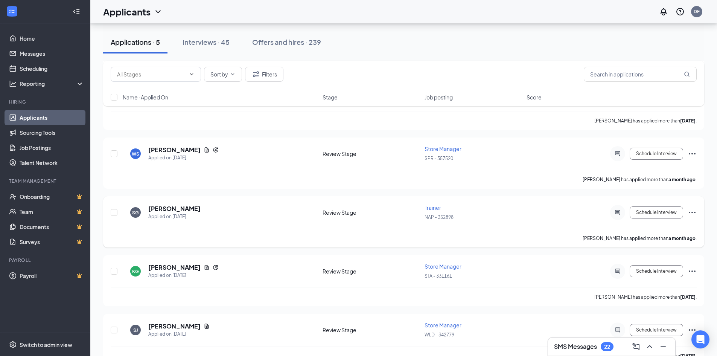
scroll to position [151, 0]
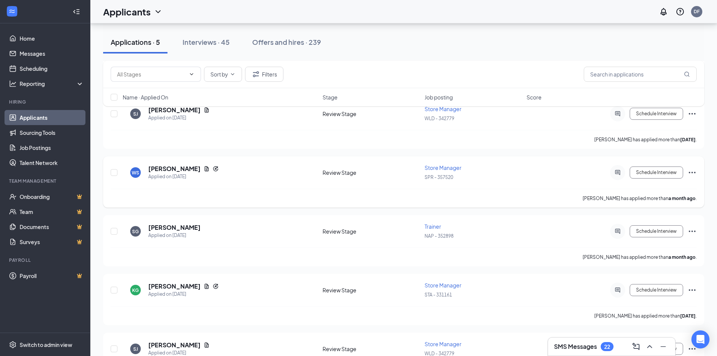
click at [695, 170] on icon "Ellipses" at bounding box center [691, 172] width 9 height 9
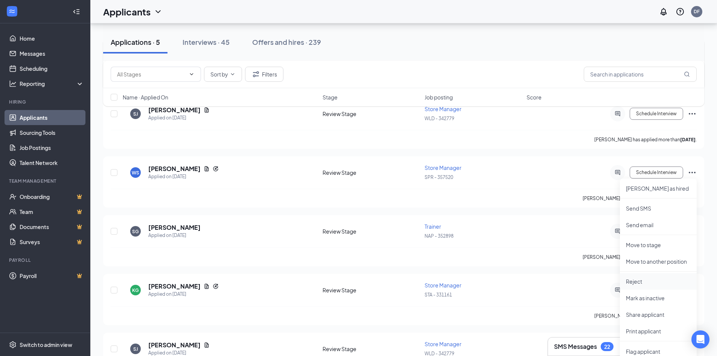
click at [649, 282] on p "Reject" at bounding box center [658, 281] width 65 height 8
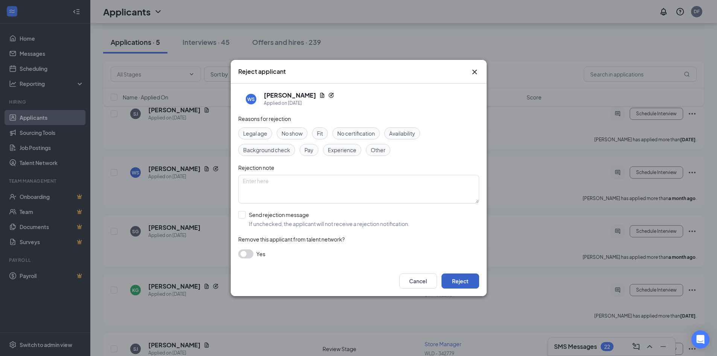
click at [471, 282] on button "Reject" at bounding box center [460, 280] width 38 height 15
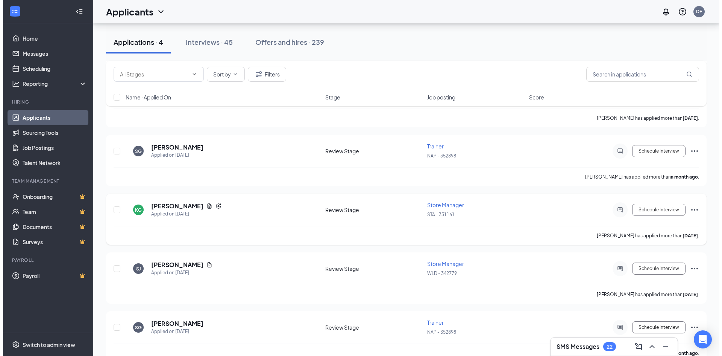
scroll to position [187, 0]
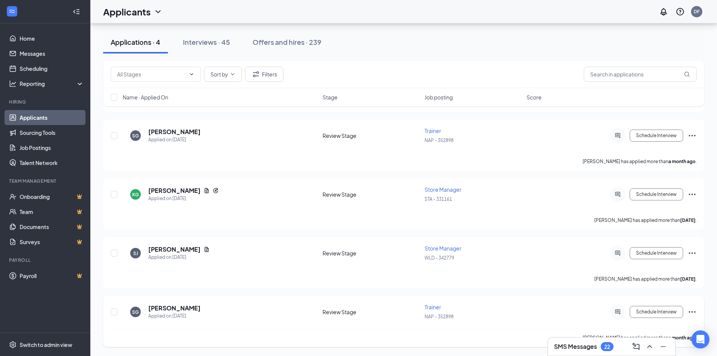
click at [693, 312] on icon "Ellipses" at bounding box center [691, 311] width 9 height 9
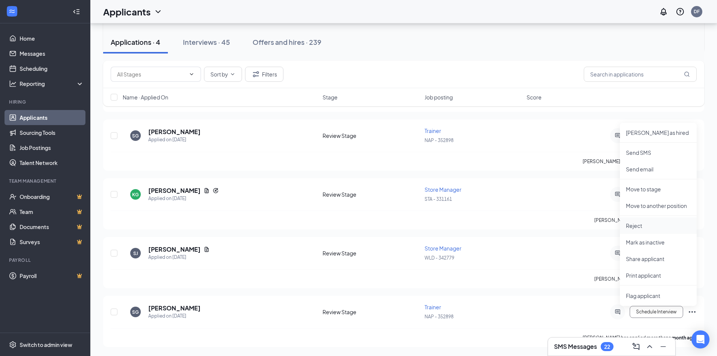
click at [653, 225] on p "Reject" at bounding box center [658, 226] width 65 height 8
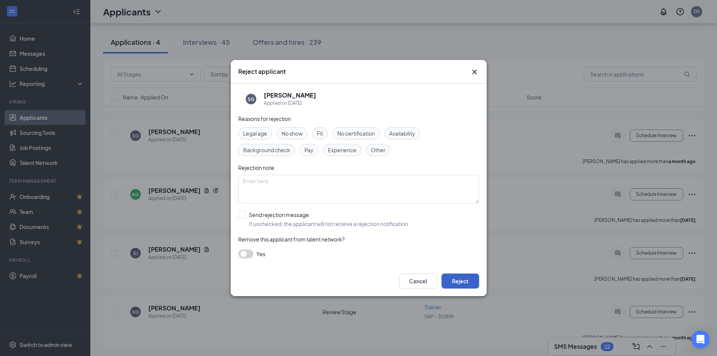
click at [451, 281] on button "Reject" at bounding box center [460, 280] width 38 height 15
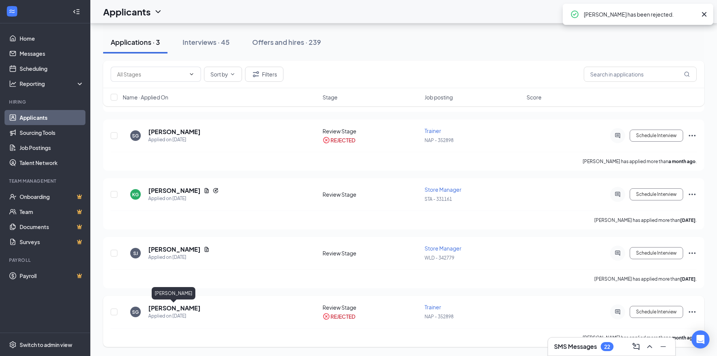
click at [185, 308] on h5 "[PERSON_NAME]" at bounding box center [174, 308] width 52 height 8
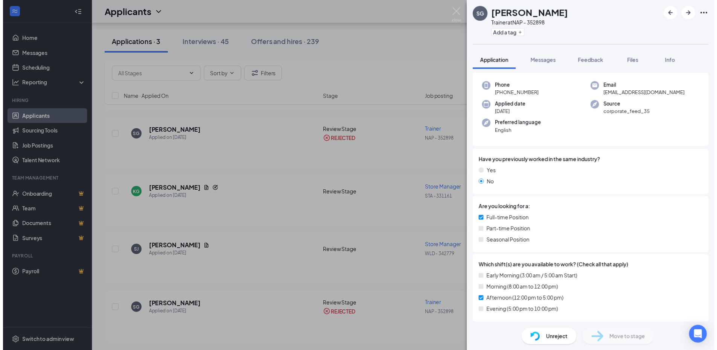
scroll to position [75, 0]
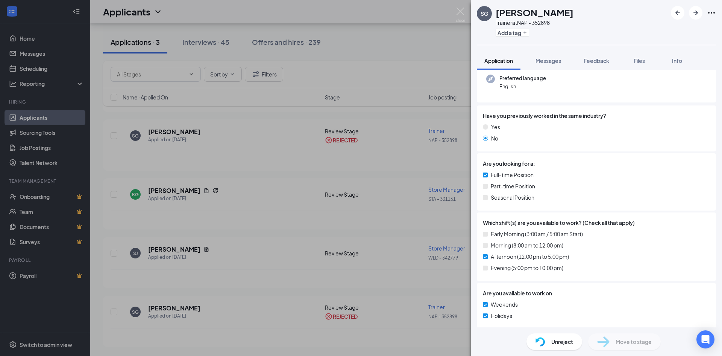
click at [293, 231] on div "SG [PERSON_NAME] Trainer at NAP - 352898 Add a tag Application Messages Feedbac…" at bounding box center [361, 178] width 722 height 356
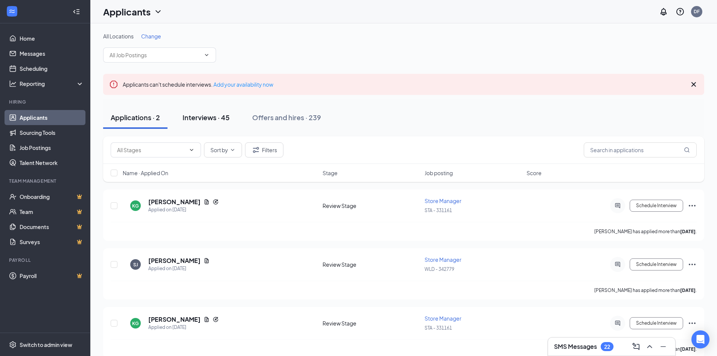
click at [226, 125] on button "Interviews · 45" at bounding box center [206, 117] width 62 height 23
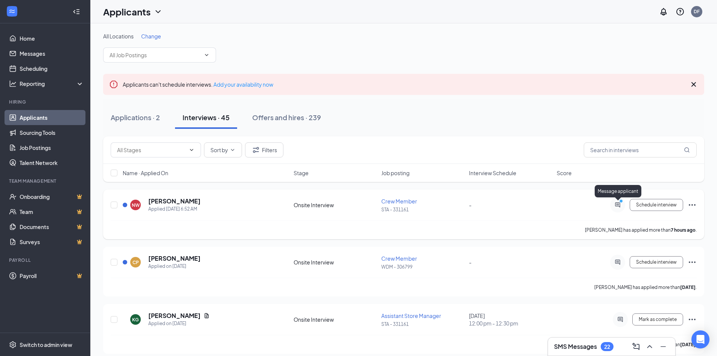
click at [617, 205] on icon "ActiveChat" at bounding box center [617, 205] width 9 height 6
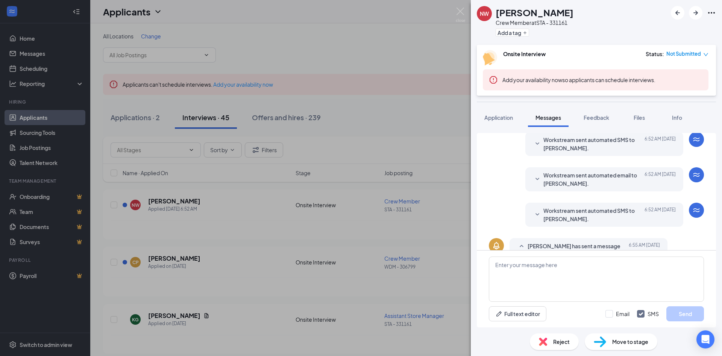
scroll to position [144, 0]
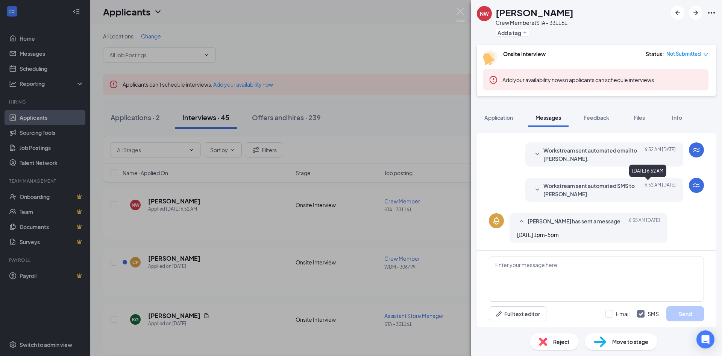
click at [646, 190] on span "[DATE] 6:52 AM" at bounding box center [660, 189] width 31 height 17
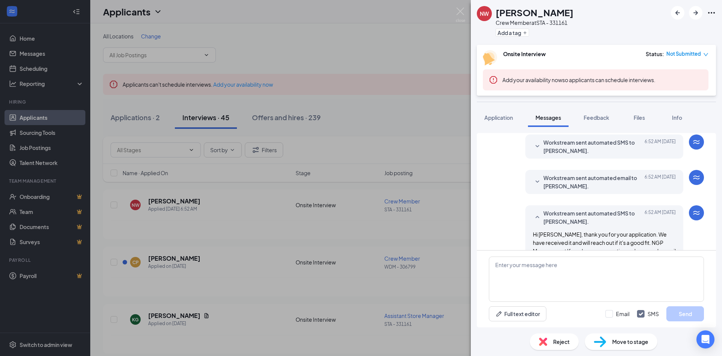
scroll to position [106, 0]
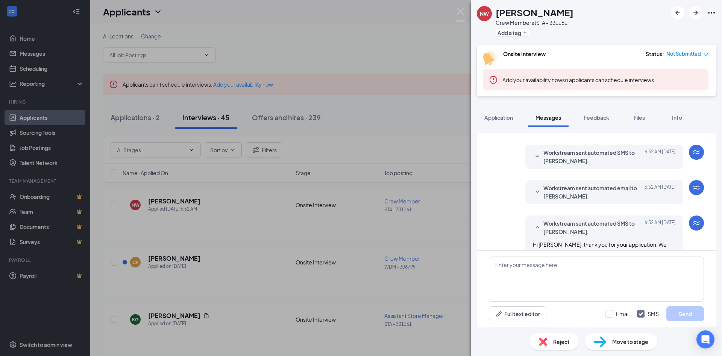
click at [588, 198] on span "Workstream sent automated email to [PERSON_NAME]." at bounding box center [593, 192] width 99 height 17
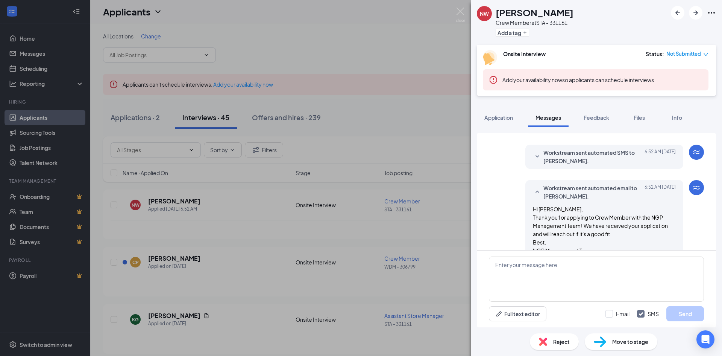
click at [596, 159] on span "Workstream sent automated SMS to [PERSON_NAME]." at bounding box center [593, 156] width 99 height 17
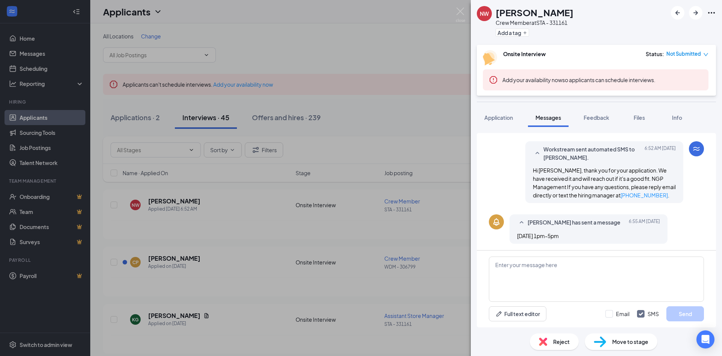
scroll to position [290, 0]
click at [648, 118] on button "Files" at bounding box center [640, 117] width 30 height 19
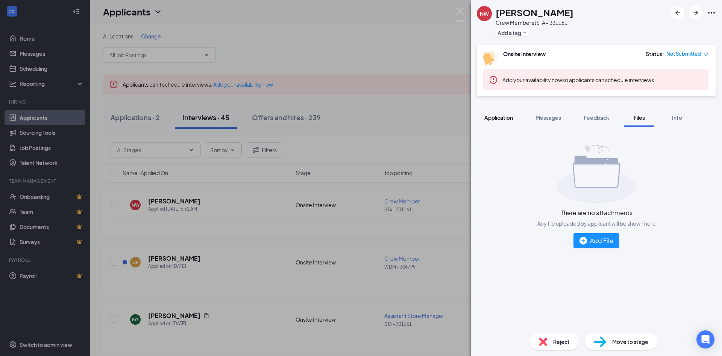
click at [506, 115] on span "Application" at bounding box center [499, 117] width 29 height 7
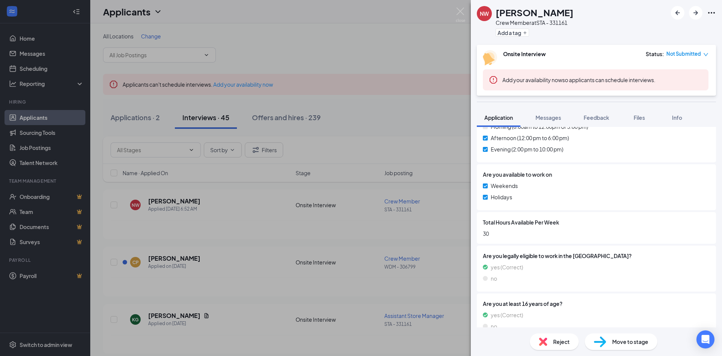
scroll to position [263, 0]
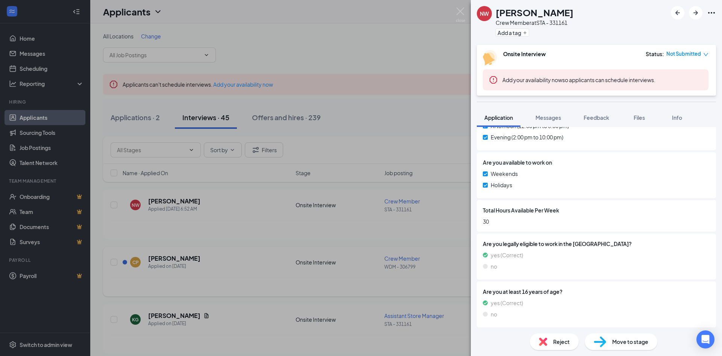
drag, startPoint x: 324, startPoint y: 277, endPoint x: 306, endPoint y: 278, distance: 18.5
click at [324, 277] on div "NW [PERSON_NAME] Crew Member at STA - 331161 Add a tag Onsite Interview Status …" at bounding box center [361, 178] width 722 height 356
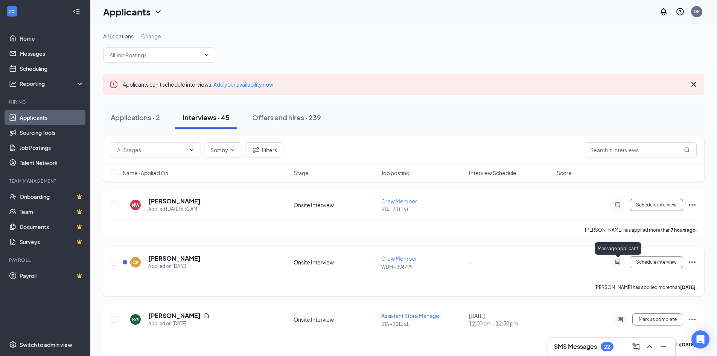
click at [620, 262] on icon "ActiveChat" at bounding box center [617, 261] width 5 height 5
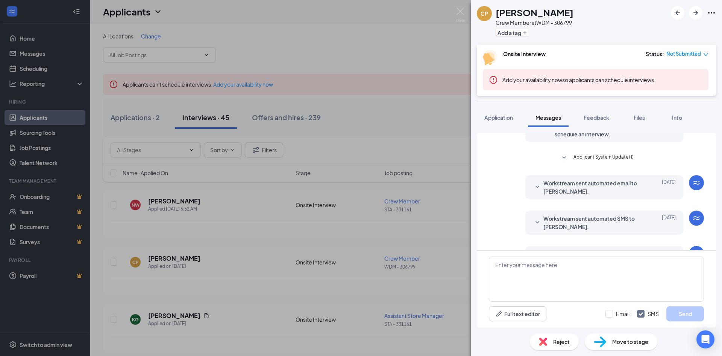
scroll to position [144, 0]
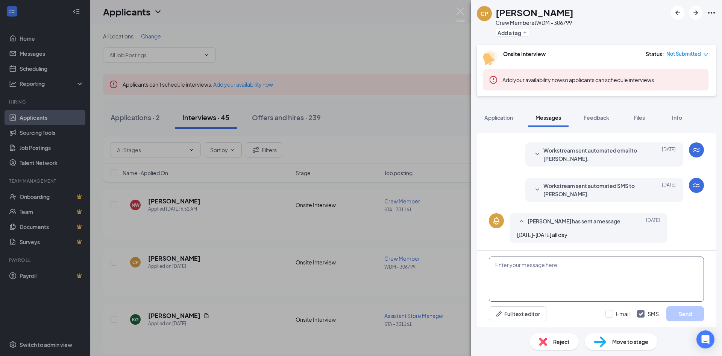
click at [539, 271] on textarea at bounding box center [596, 278] width 215 height 45
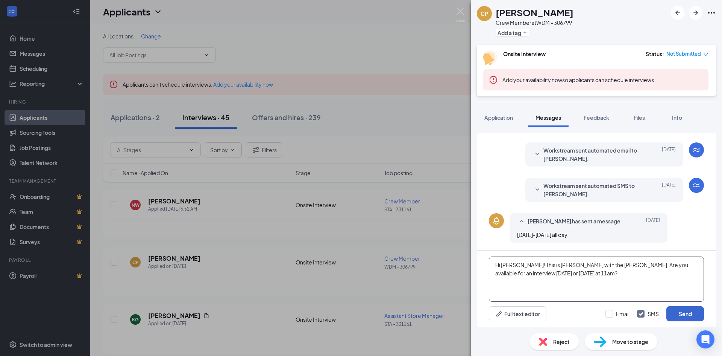
type textarea "Hi [PERSON_NAME]! This is [PERSON_NAME] with the [PERSON_NAME]. Are you availab…"
click at [675, 312] on button "Send" at bounding box center [686, 313] width 38 height 15
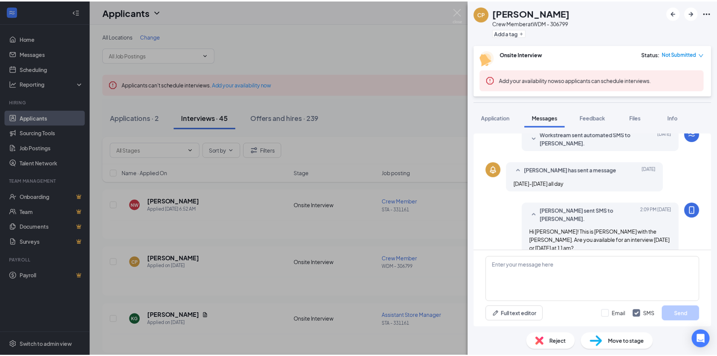
scroll to position [201, 0]
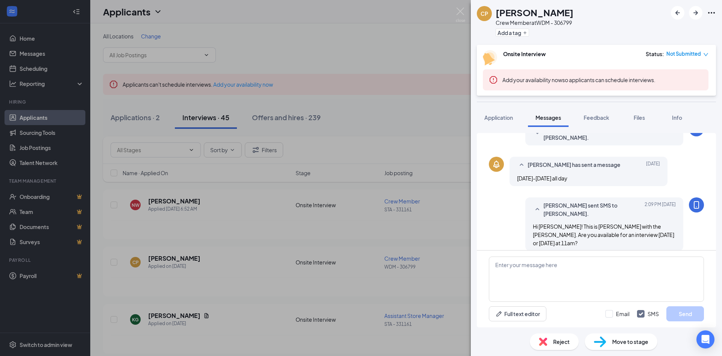
click at [237, 273] on div "CP [PERSON_NAME] Crew Member at WDM - 306799 Add a tag Onsite Interview Status …" at bounding box center [361, 178] width 722 height 356
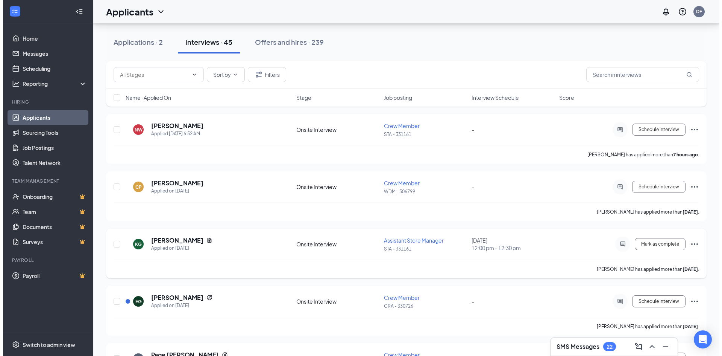
scroll to position [113, 0]
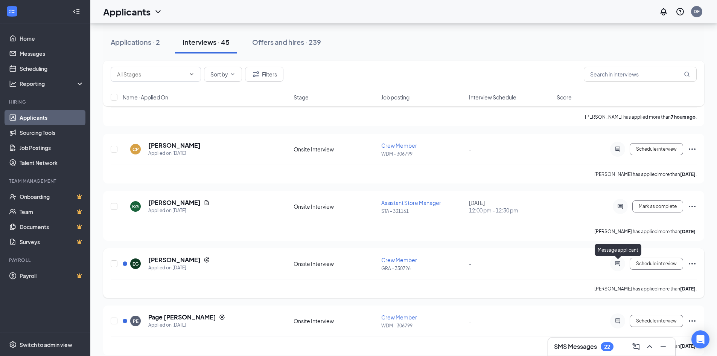
click at [618, 262] on icon "ActiveChat" at bounding box center [617, 263] width 9 height 6
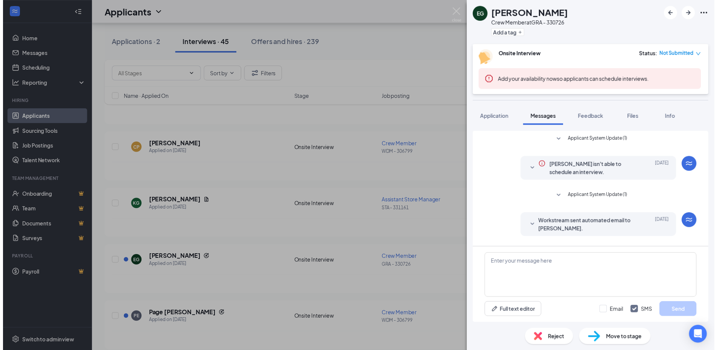
scroll to position [144, 0]
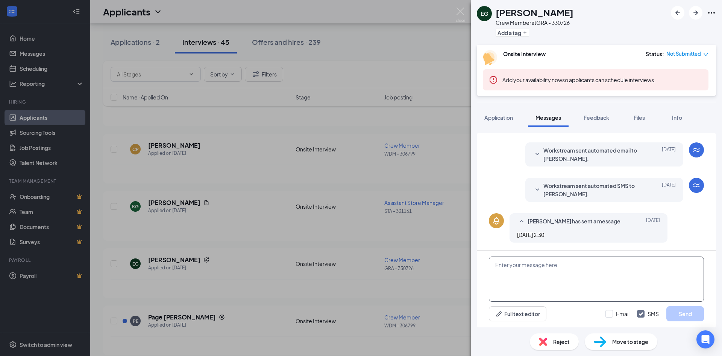
click at [522, 277] on textarea at bounding box center [596, 278] width 215 height 45
type textarea "H"
click at [274, 284] on div "EG [PERSON_NAME] Crew Member at GRA - 330726 Add a tag Onsite Interview Status …" at bounding box center [361, 178] width 722 height 356
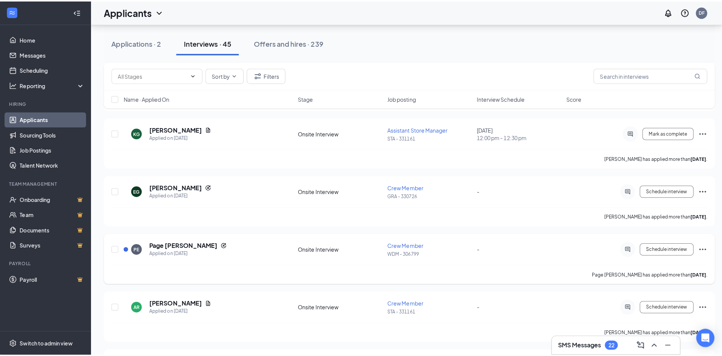
scroll to position [188, 0]
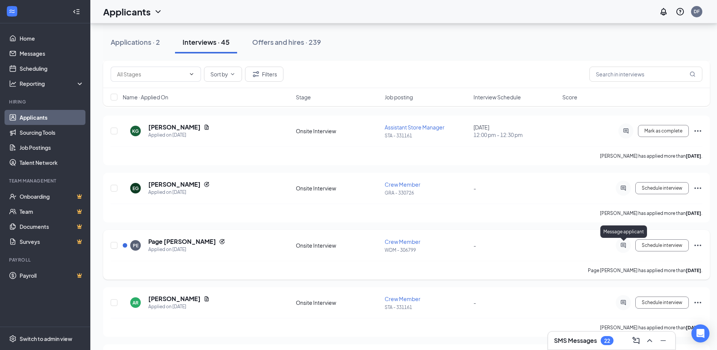
click at [625, 248] on icon "ActiveChat" at bounding box center [622, 245] width 5 height 5
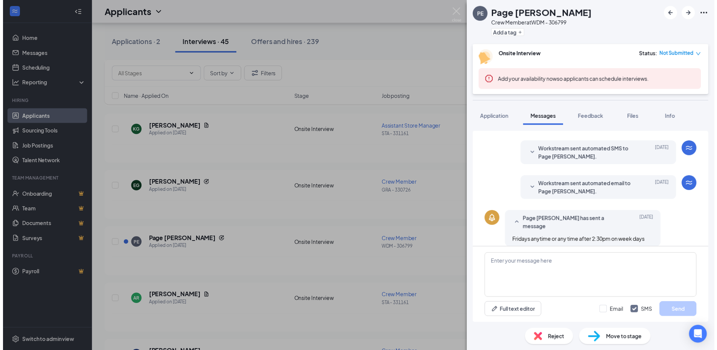
scroll to position [144, 0]
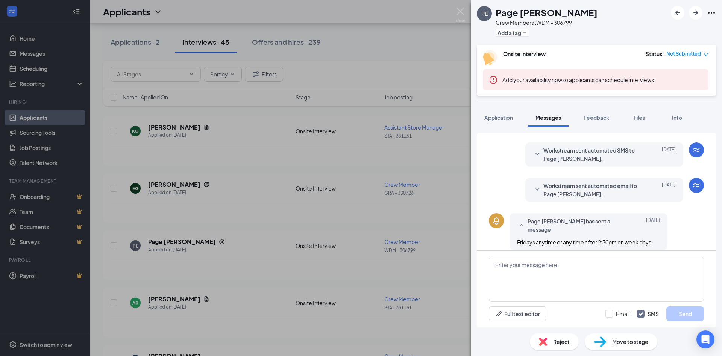
click at [248, 219] on div "PE Page [PERSON_NAME] Crew Member at WDM - 306799 Add a tag Onsite Interview St…" at bounding box center [361, 178] width 722 height 356
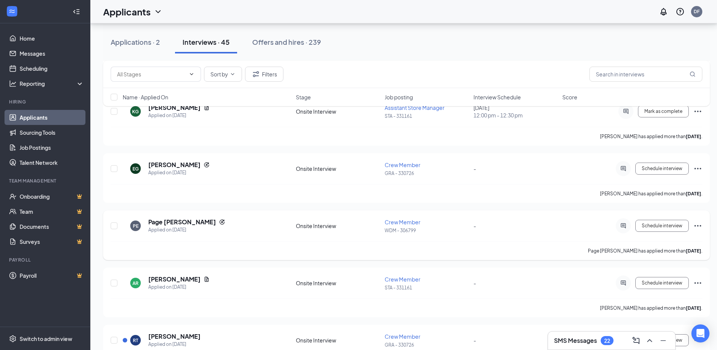
scroll to position [226, 0]
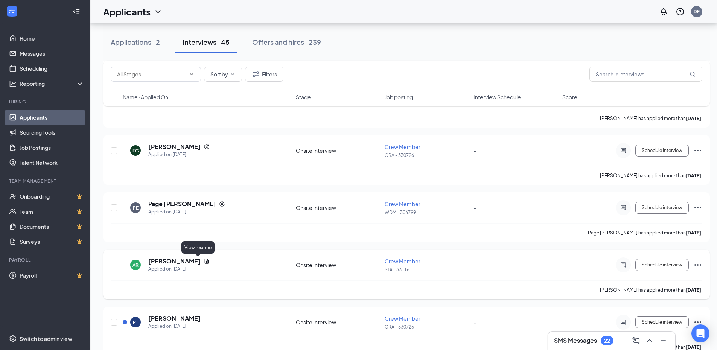
click at [204, 262] on icon "Document" at bounding box center [207, 261] width 6 height 6
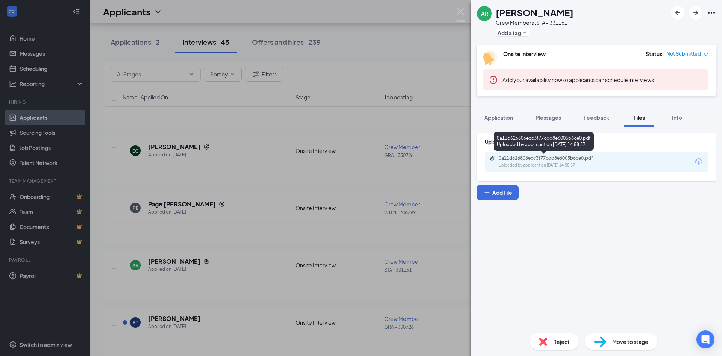
click at [562, 163] on div "Uploaded by applicant on [DATE] 14:58:57" at bounding box center [555, 165] width 113 height 6
click at [223, 226] on div "AR [PERSON_NAME] Crew Member at STA - 331161 Add a tag Onsite Interview Status …" at bounding box center [361, 178] width 722 height 356
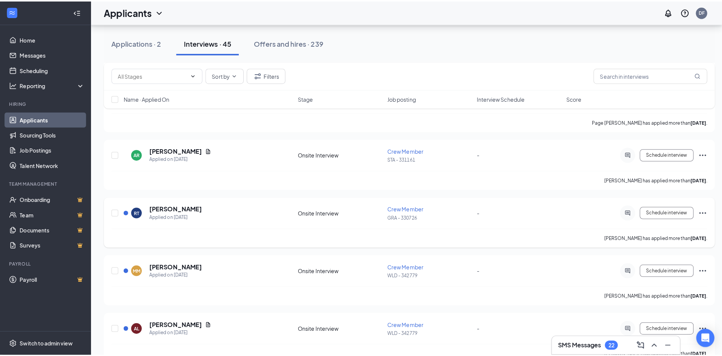
scroll to position [339, 0]
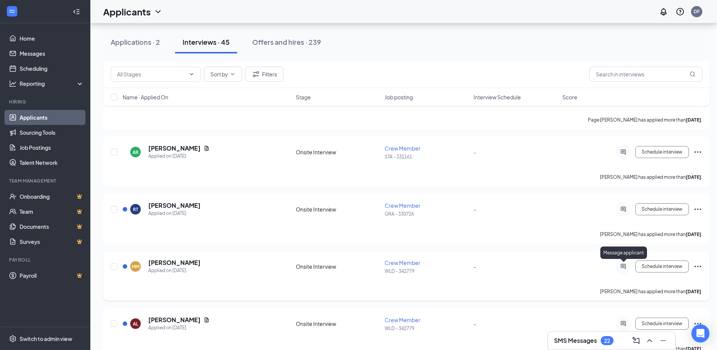
click at [620, 267] on icon "ActiveChat" at bounding box center [623, 266] width 9 height 6
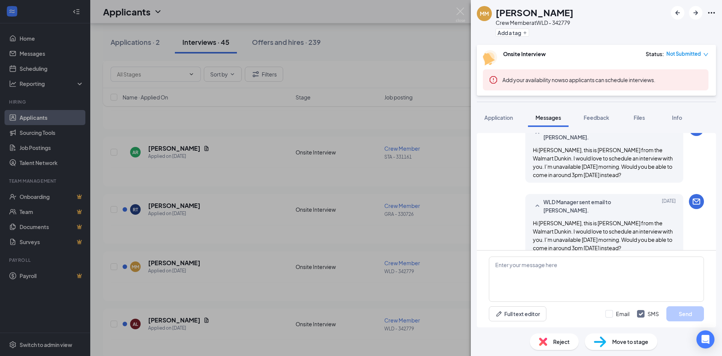
scroll to position [338, 0]
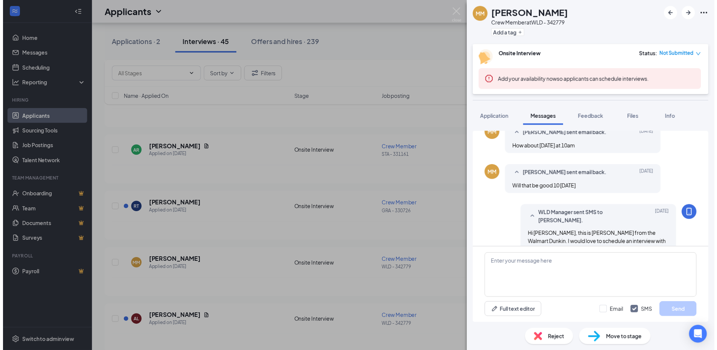
scroll to position [225, 0]
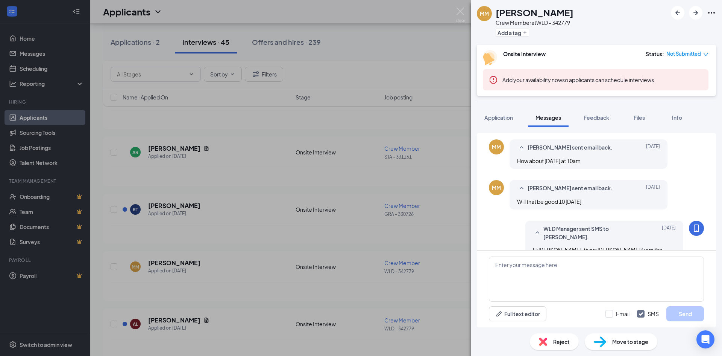
click at [294, 236] on div "MM [PERSON_NAME] Crew Member at [GEOGRAPHIC_DATA] - 342779 Add a tag Onsite Int…" at bounding box center [361, 178] width 722 height 356
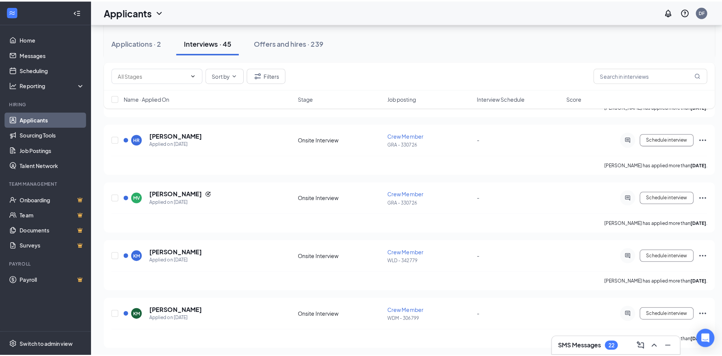
scroll to position [640, 0]
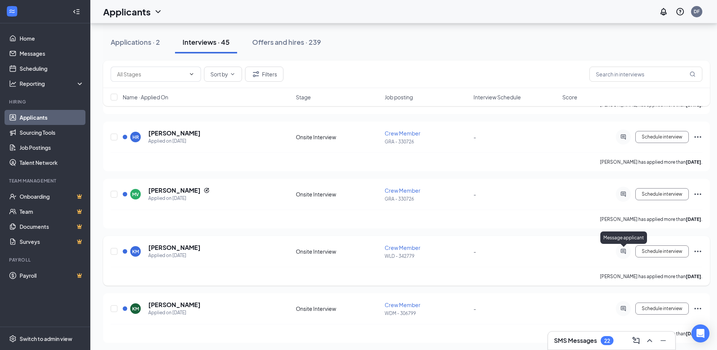
click at [623, 252] on icon "ActiveChat" at bounding box center [623, 251] width 9 height 6
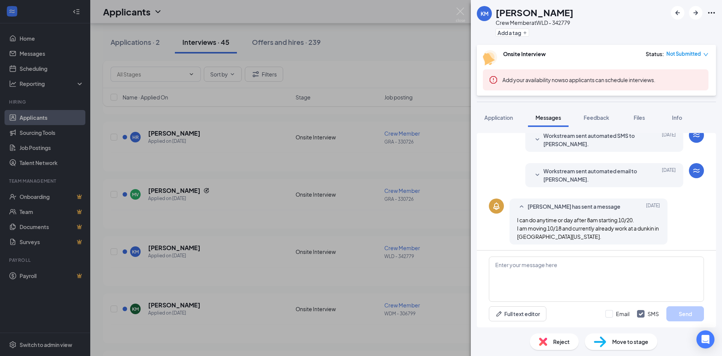
scroll to position [161, 0]
click at [674, 120] on span "Info" at bounding box center [677, 117] width 10 height 7
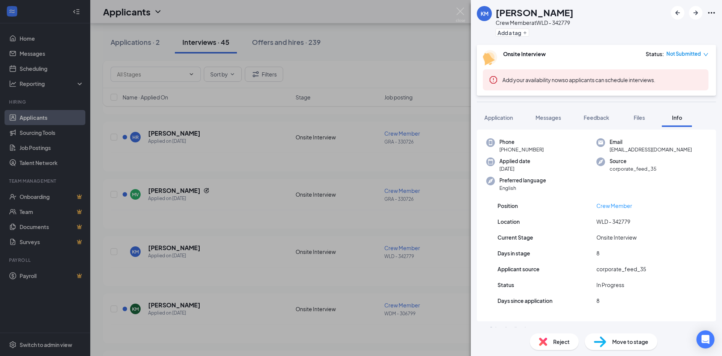
scroll to position [27, 0]
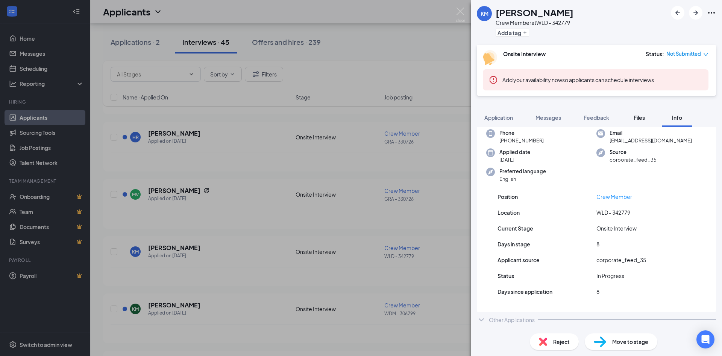
click at [640, 120] on div "Files" at bounding box center [639, 118] width 15 height 8
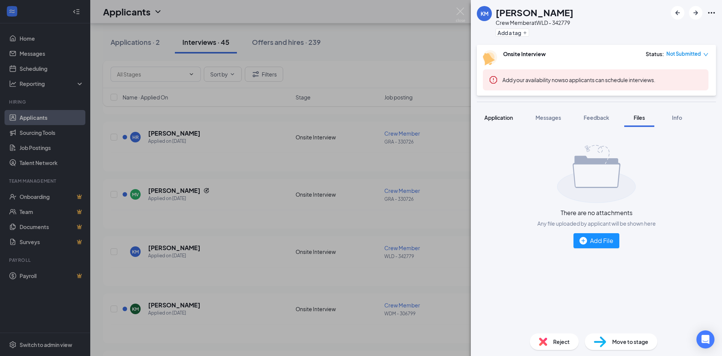
click at [503, 119] on span "Application" at bounding box center [499, 117] width 29 height 7
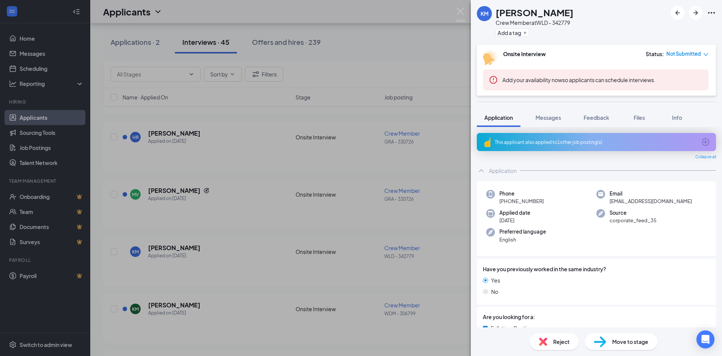
click at [558, 347] on div "Reject" at bounding box center [554, 341] width 49 height 17
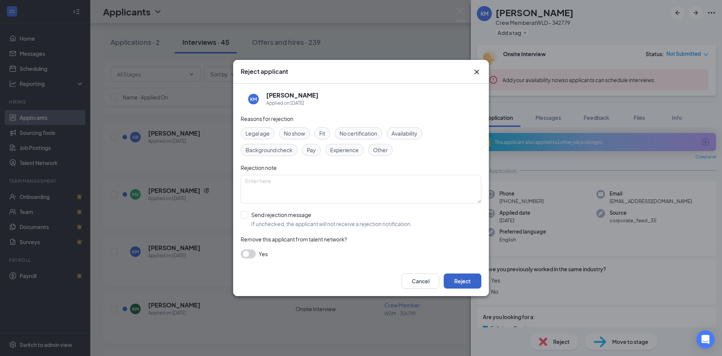
click at [471, 278] on button "Reject" at bounding box center [463, 280] width 38 height 15
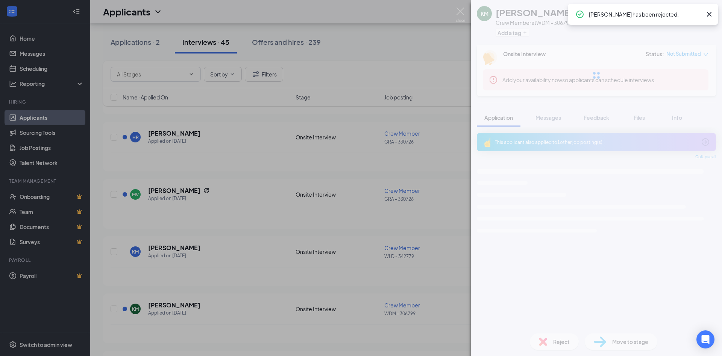
click at [360, 331] on div "KM [PERSON_NAME] Crew Member at WDM - 306799 Add a tag Onsite Interview Status …" at bounding box center [361, 178] width 722 height 356
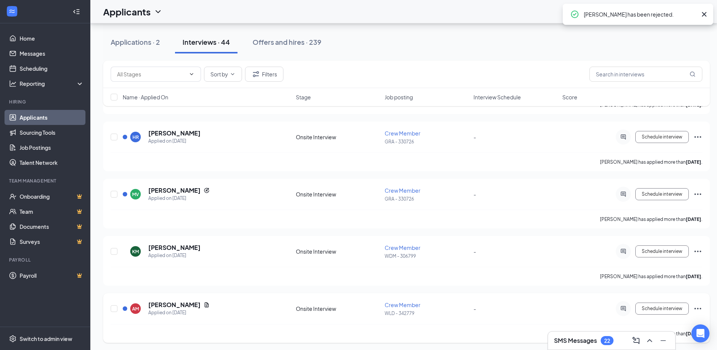
click at [698, 310] on icon "Ellipses" at bounding box center [697, 308] width 9 height 9
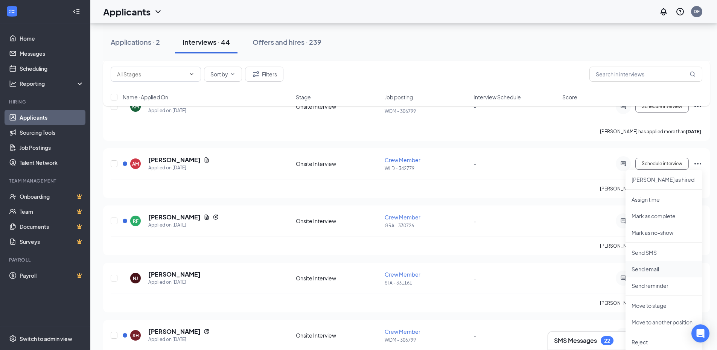
scroll to position [828, 0]
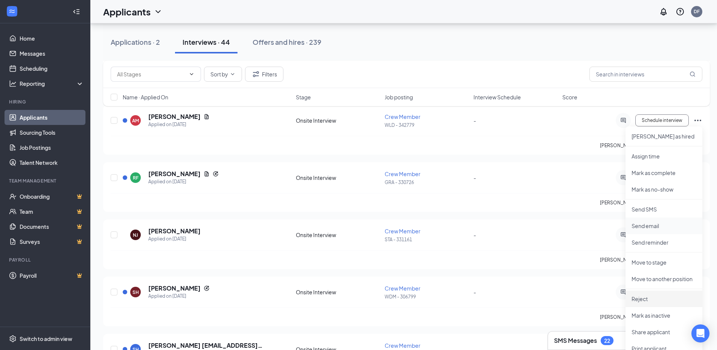
click at [652, 300] on p "Reject" at bounding box center [663, 299] width 65 height 8
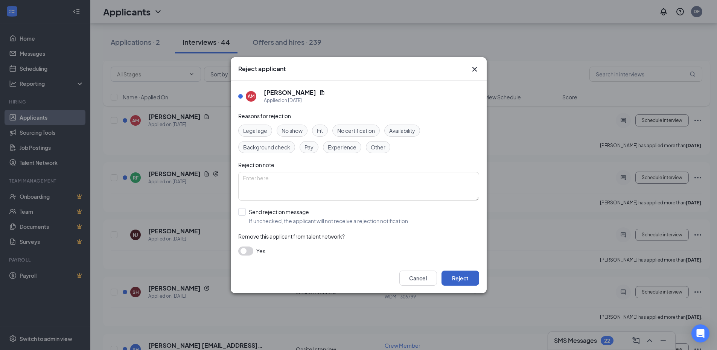
click at [469, 278] on button "Reject" at bounding box center [460, 278] width 38 height 15
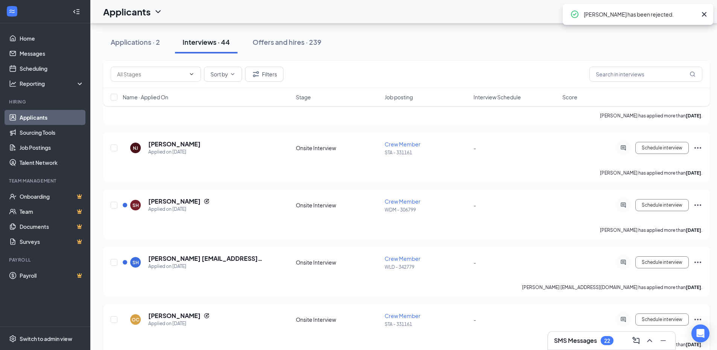
scroll to position [903, 0]
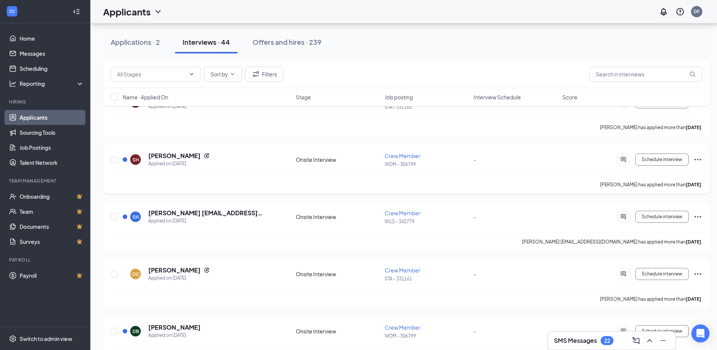
click at [697, 161] on icon "Ellipses" at bounding box center [697, 159] width 9 height 9
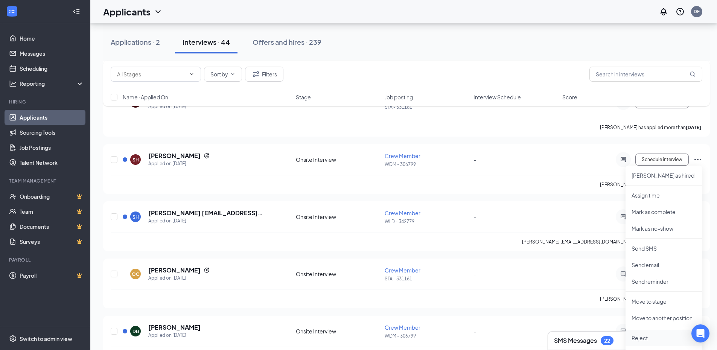
click at [651, 337] on p "Reject" at bounding box center [663, 338] width 65 height 8
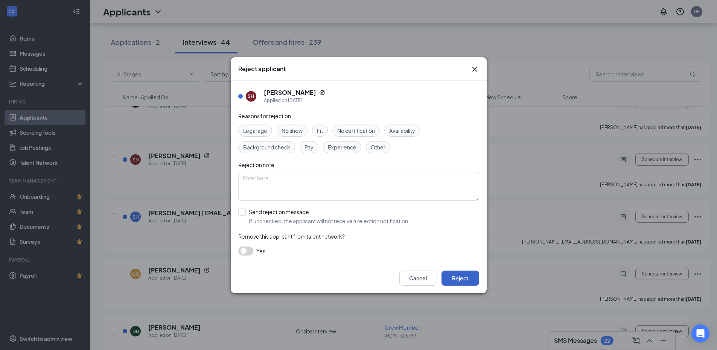
click at [473, 280] on button "Reject" at bounding box center [460, 278] width 38 height 15
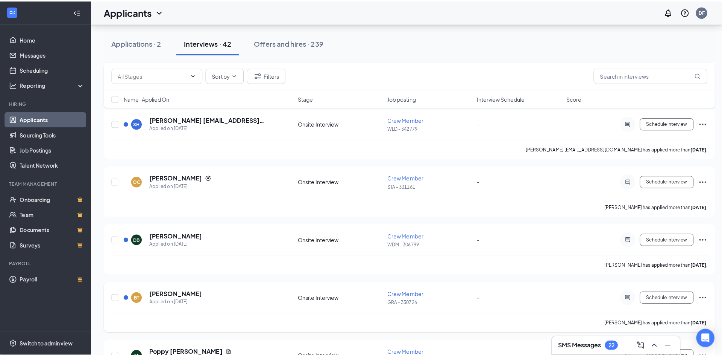
scroll to position [978, 0]
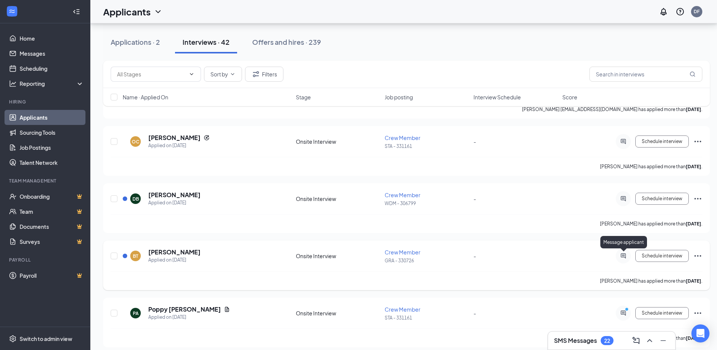
click at [626, 256] on icon "ActiveChat" at bounding box center [623, 256] width 9 height 6
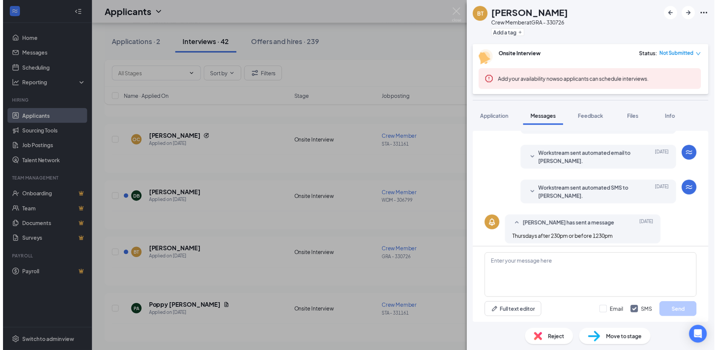
scroll to position [144, 0]
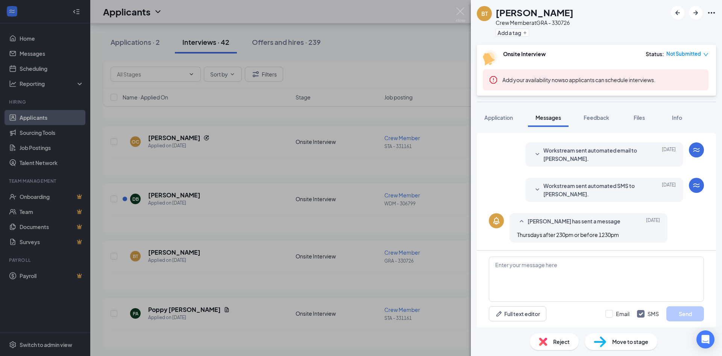
click at [431, 268] on div "BT [PERSON_NAME] Crew Member at GRA - 330726 Add a tag Onsite Interview Status …" at bounding box center [361, 178] width 722 height 356
click at [439, 277] on div "[PERSON_NAME] has applied more than [DATE] ." at bounding box center [407, 280] width 592 height 19
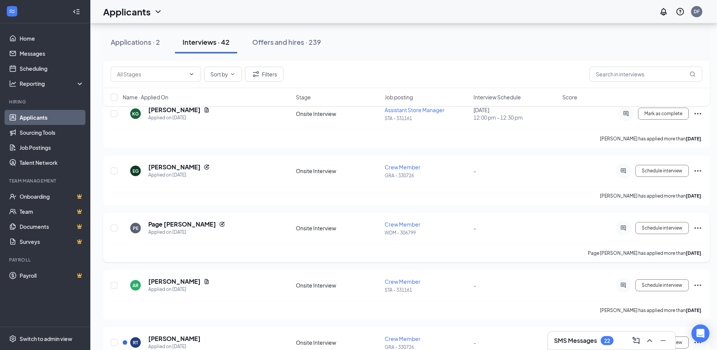
scroll to position [188, 0]
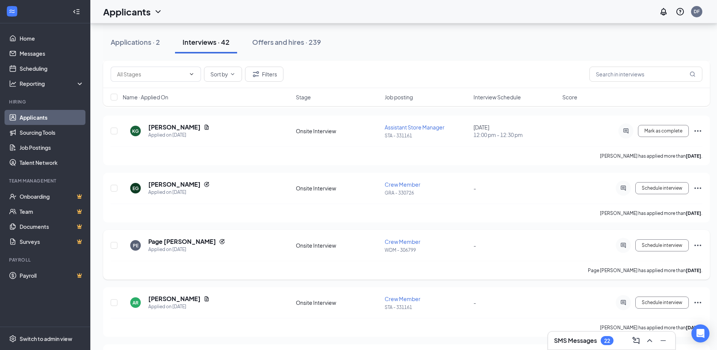
click at [694, 247] on icon "Ellipses" at bounding box center [697, 245] width 9 height 9
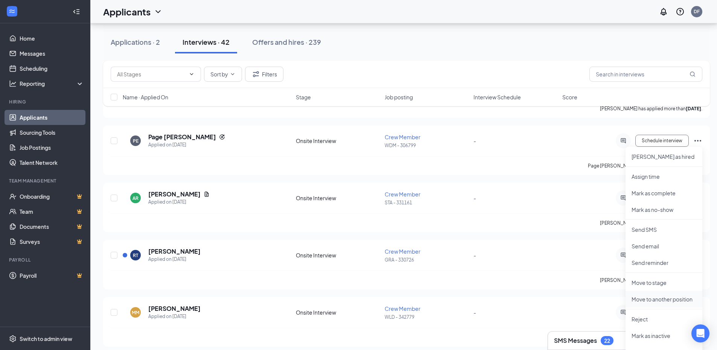
scroll to position [301, 0]
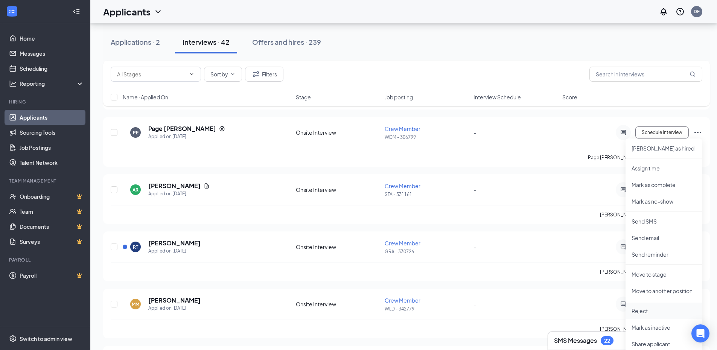
click at [653, 311] on p "Reject" at bounding box center [663, 311] width 65 height 8
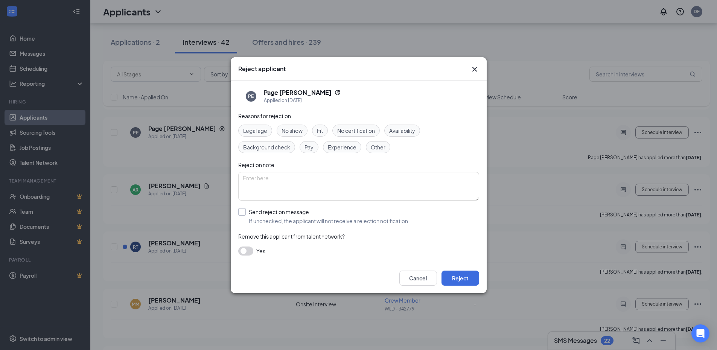
click at [278, 212] on input "Send rejection message If unchecked, the applicant will not receive a rejection…" at bounding box center [323, 216] width 171 height 17
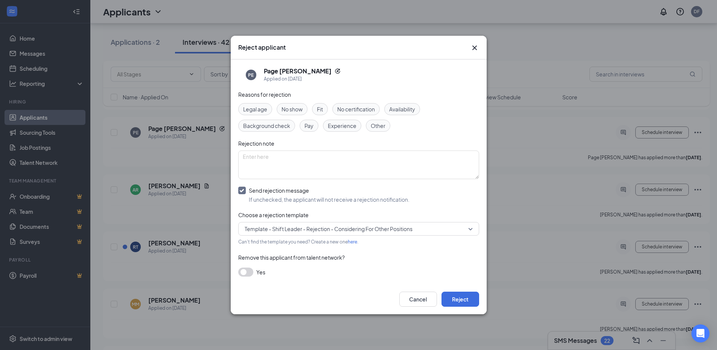
click at [301, 231] on span "Template - Shift Leader - Rejection - Considering For Other Positions" at bounding box center [329, 228] width 168 height 11
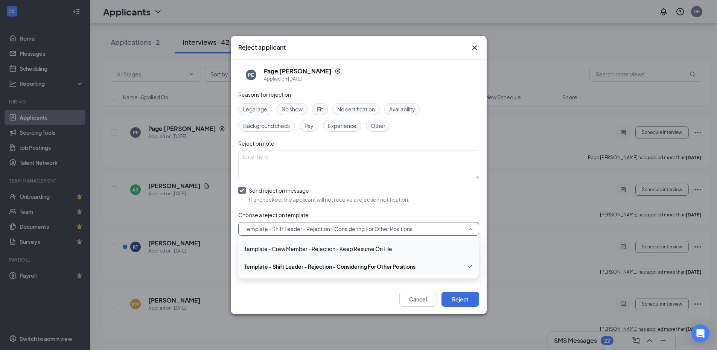
click at [302, 248] on span "Template - Crew Member - Rejection - Keep Resume On File" at bounding box center [318, 249] width 148 height 8
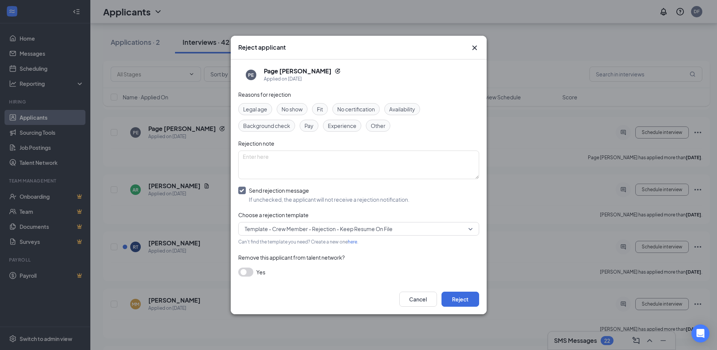
click at [243, 190] on input "Send rejection message If unchecked, the applicant will not receive a rejection…" at bounding box center [323, 195] width 171 height 17
checkbox input "false"
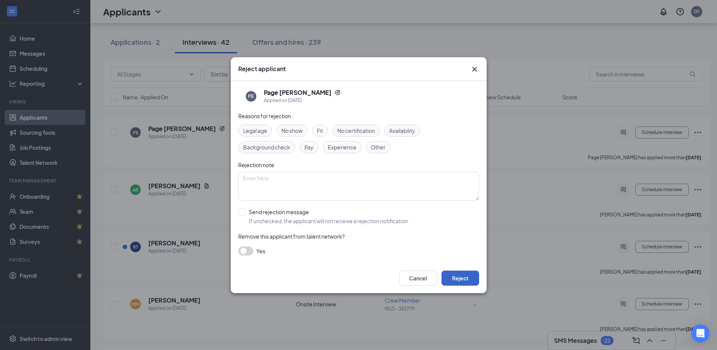
click at [459, 280] on button "Reject" at bounding box center [460, 278] width 38 height 15
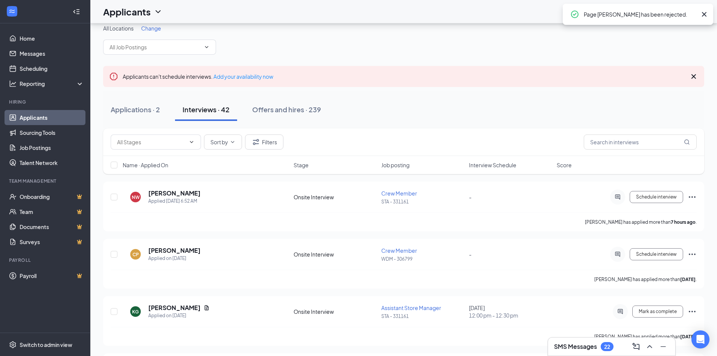
scroll to position [0, 0]
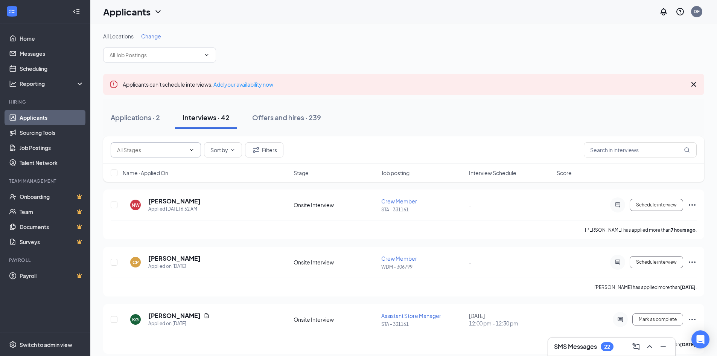
click at [180, 146] on input "text" at bounding box center [151, 150] width 68 height 8
click at [183, 147] on input "text" at bounding box center [151, 150] width 68 height 8
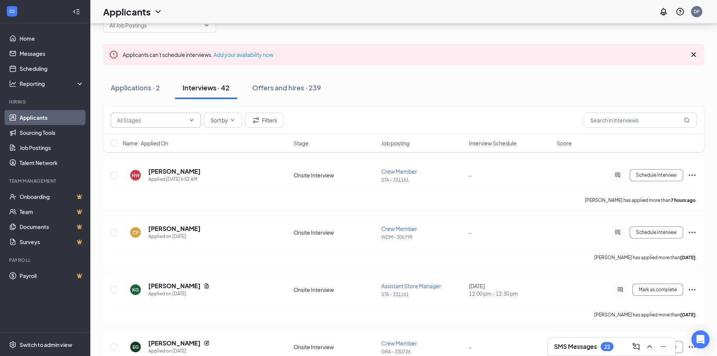
scroll to position [75, 0]
